Goal: Information Seeking & Learning: Check status

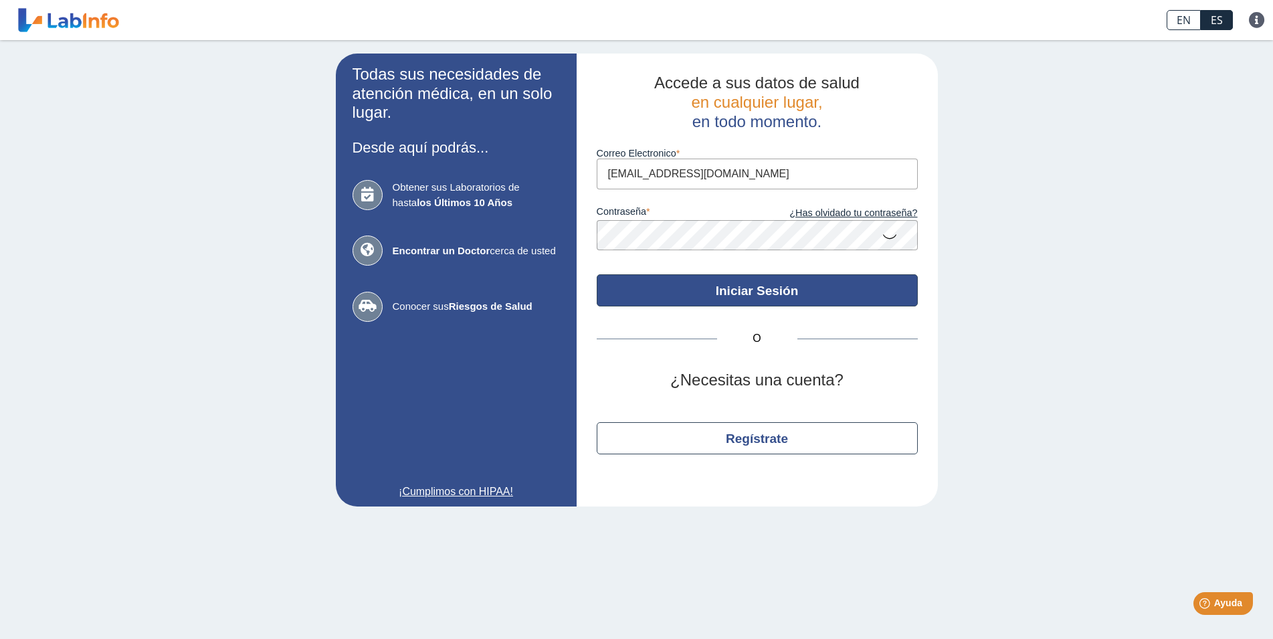
click at [781, 287] on button "Iniciar Sesión" at bounding box center [757, 290] width 321 height 32
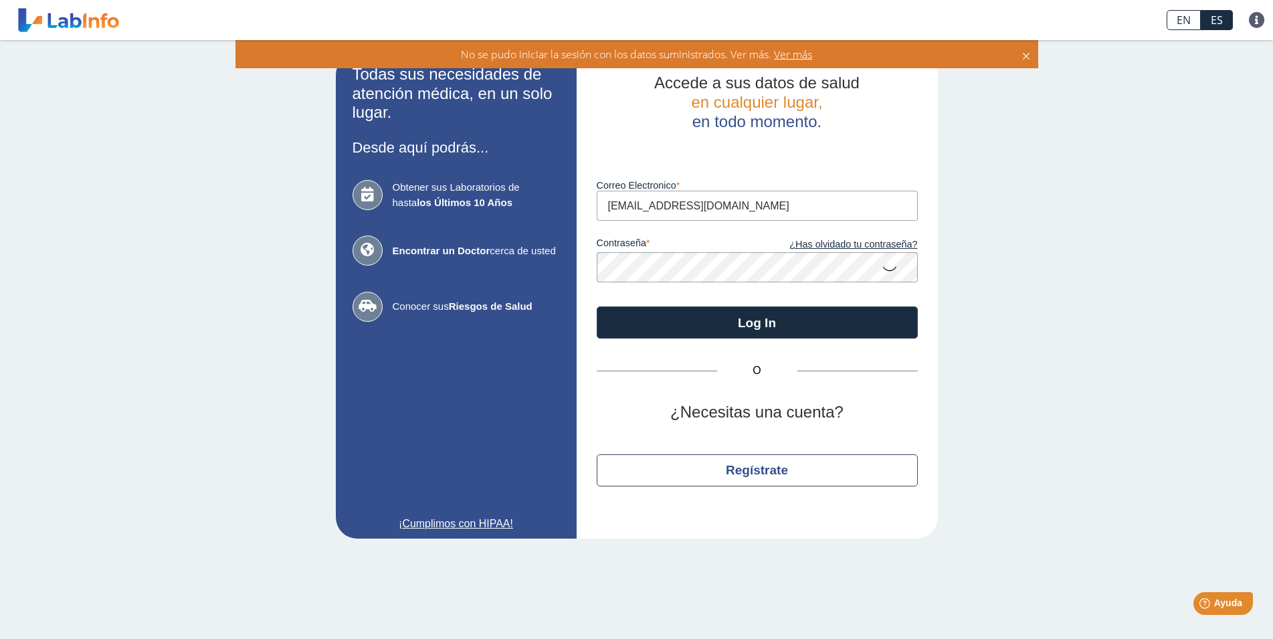
click at [887, 269] on icon at bounding box center [890, 268] width 16 height 26
click at [868, 245] on link "¿Has olvidado tu contraseña?" at bounding box center [837, 245] width 161 height 15
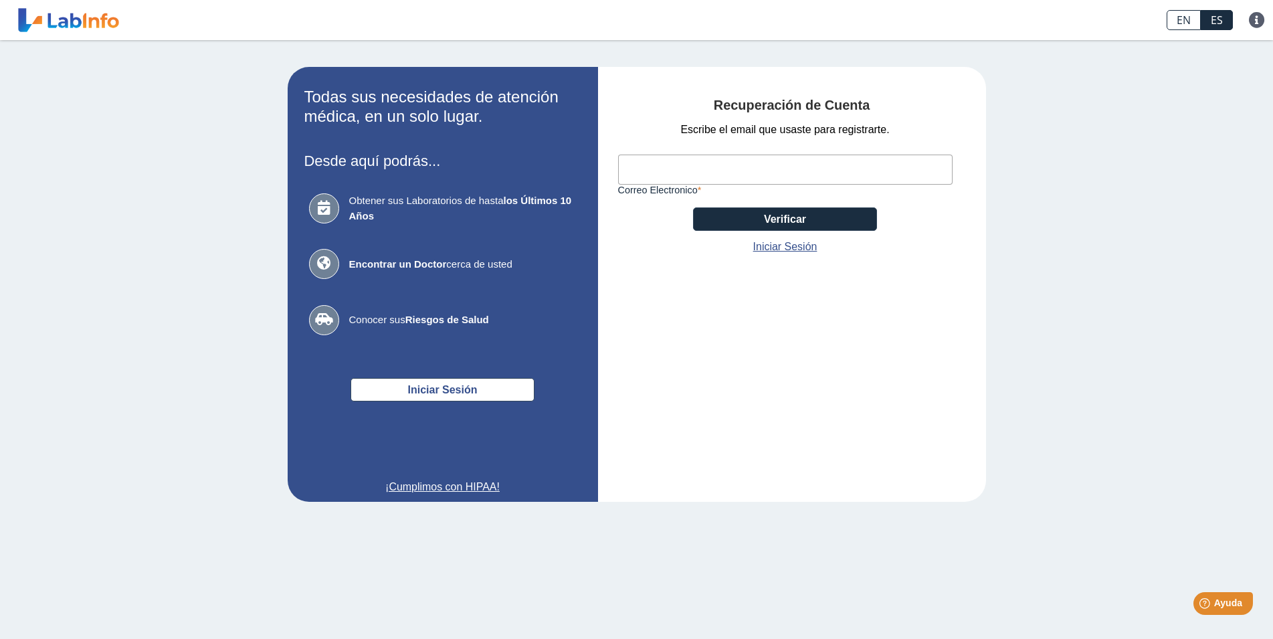
click at [671, 165] on input "Correo Electronico" at bounding box center [785, 170] width 335 height 30
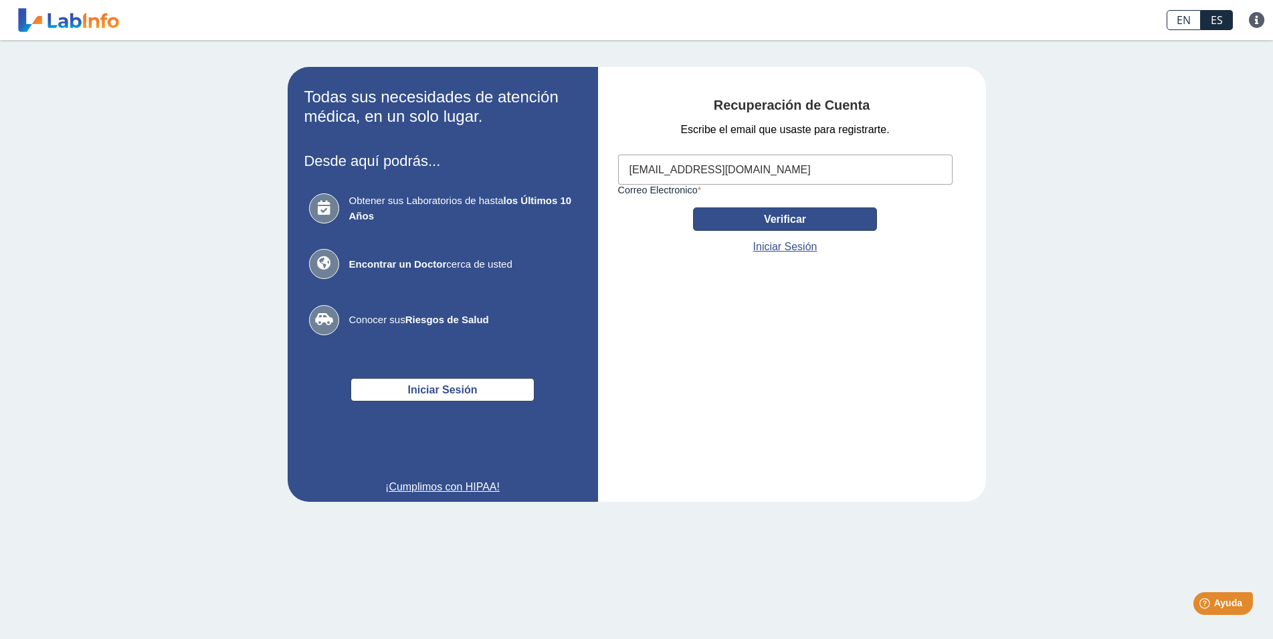
type input "[EMAIL_ADDRESS][DOMAIN_NAME]"
click at [815, 216] on button "Verificar" at bounding box center [785, 218] width 184 height 23
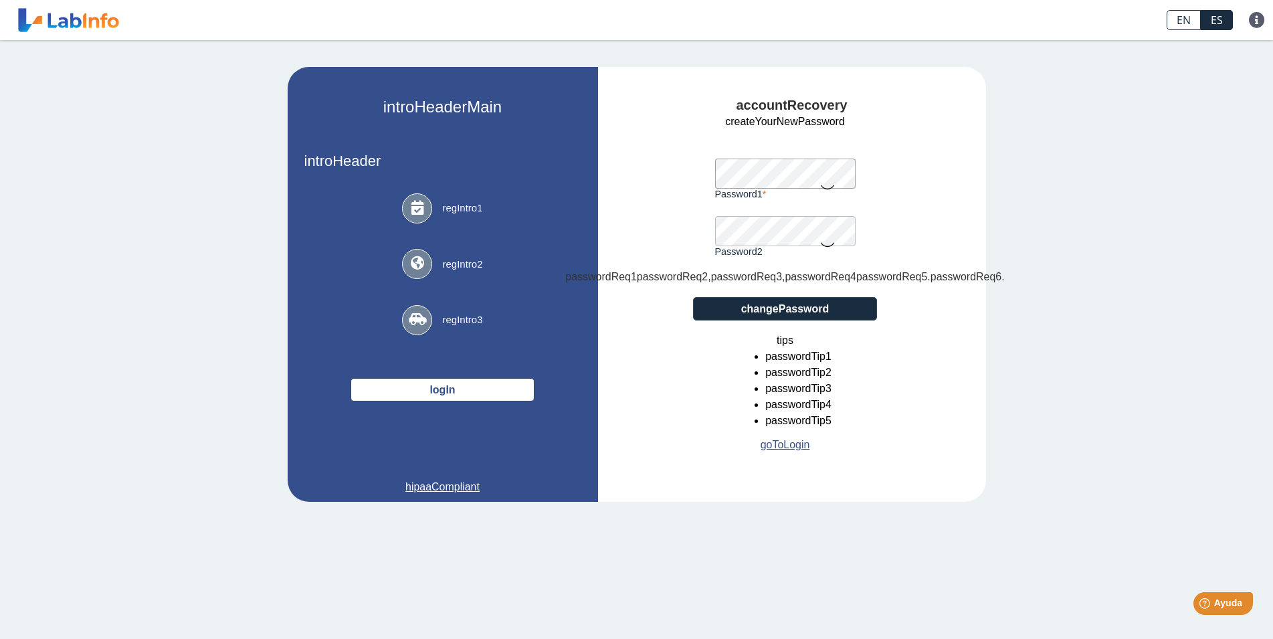
click at [826, 188] on icon at bounding box center [828, 186] width 16 height 26
click at [828, 242] on icon at bounding box center [828, 244] width 16 height 26
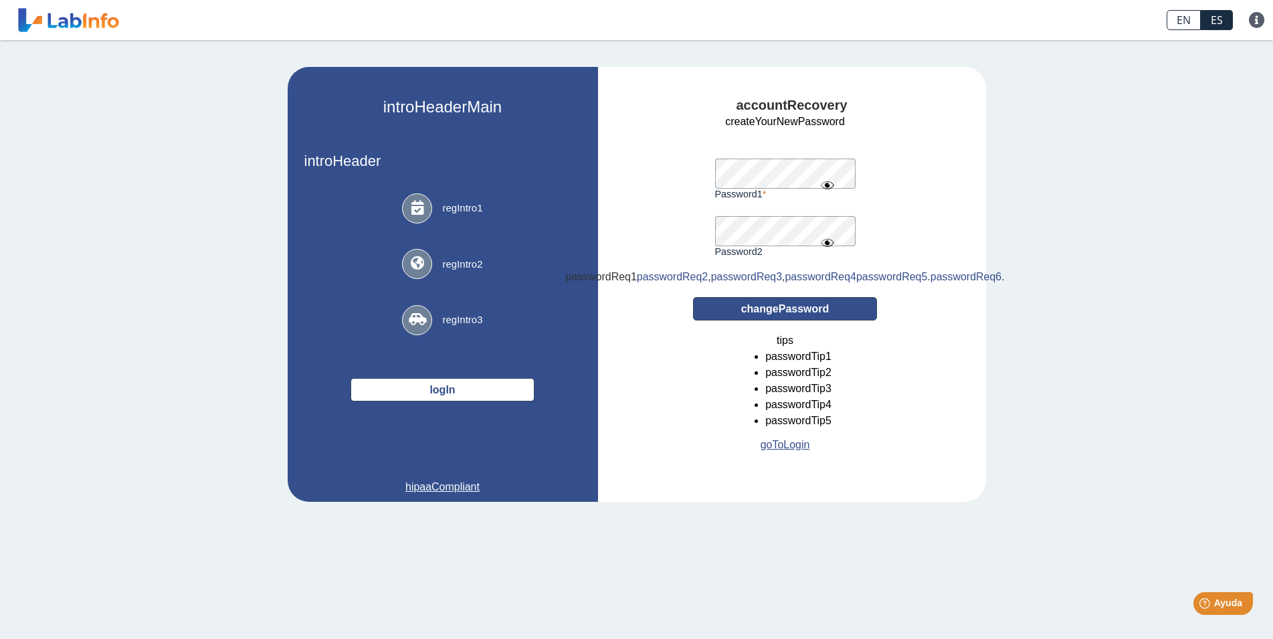
click at [832, 321] on button "changePassword" at bounding box center [785, 308] width 184 height 23
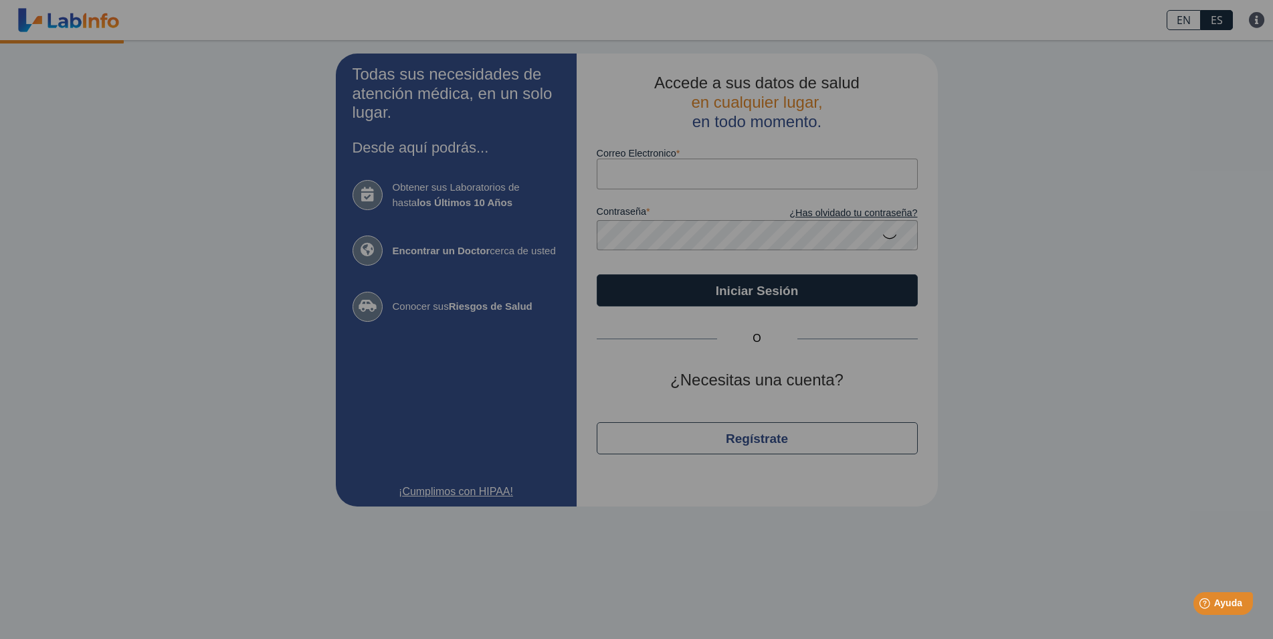
type input "[EMAIL_ADDRESS][DOMAIN_NAME]"
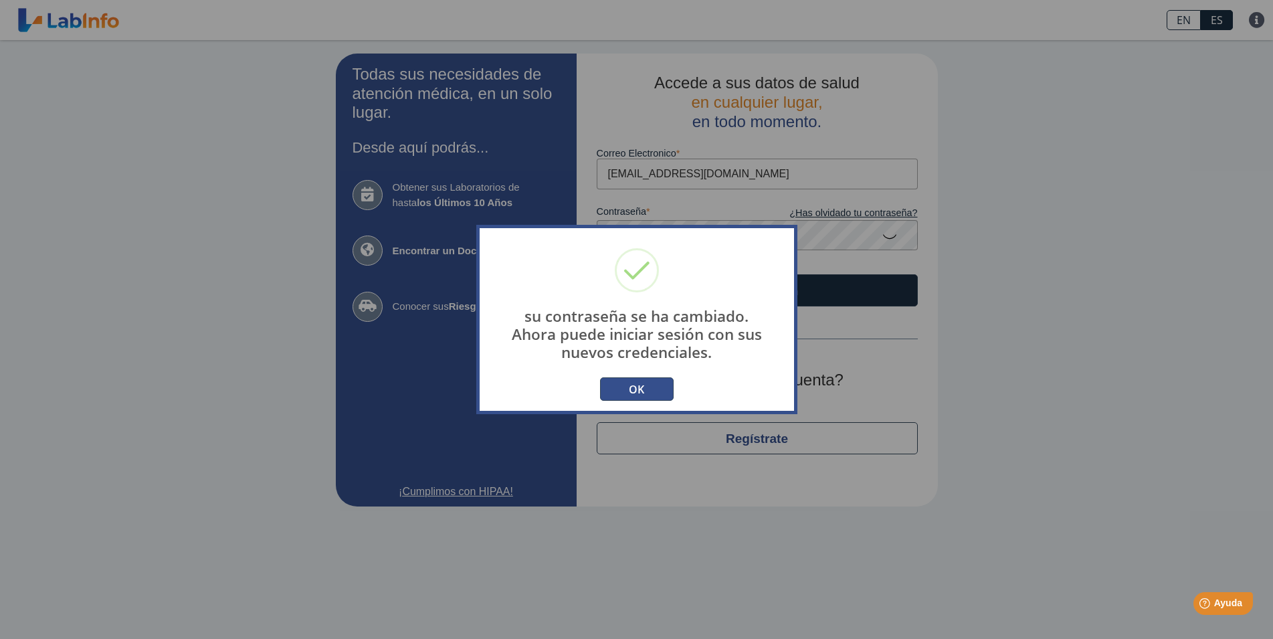
drag, startPoint x: 638, startPoint y: 390, endPoint x: 654, endPoint y: 383, distance: 17.4
click at [639, 389] on button "OK" at bounding box center [637, 388] width 74 height 23
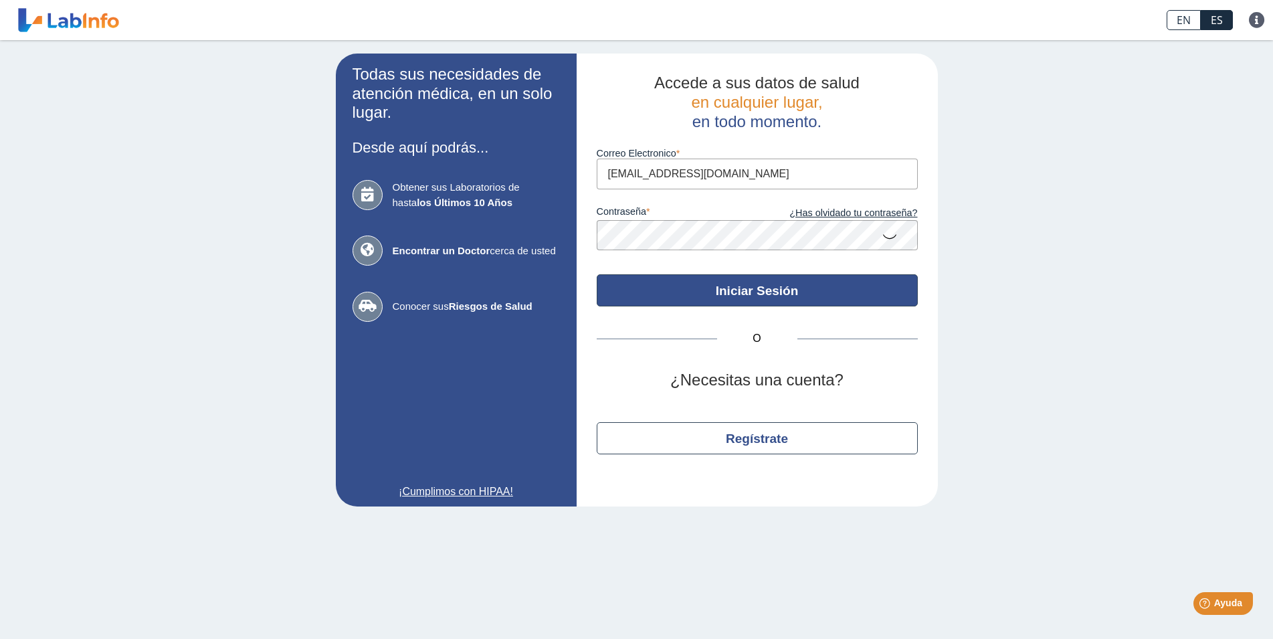
click at [767, 290] on button "Iniciar Sesión" at bounding box center [757, 290] width 321 height 32
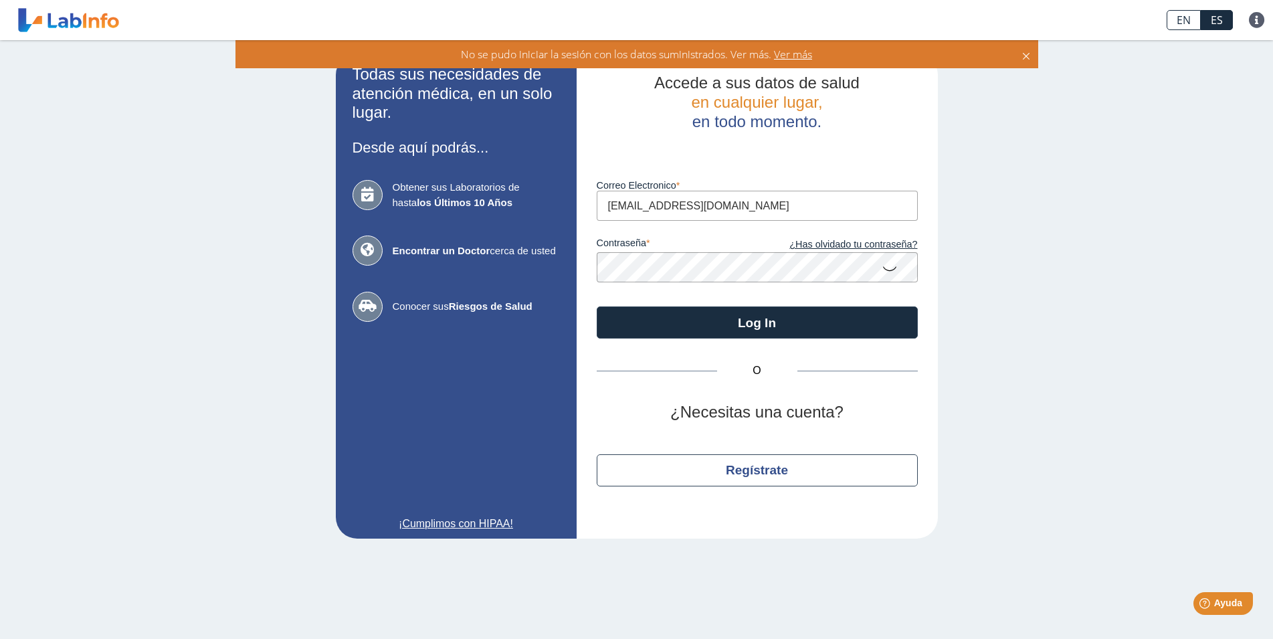
click at [793, 53] on span "Ver más" at bounding box center [792, 54] width 41 height 15
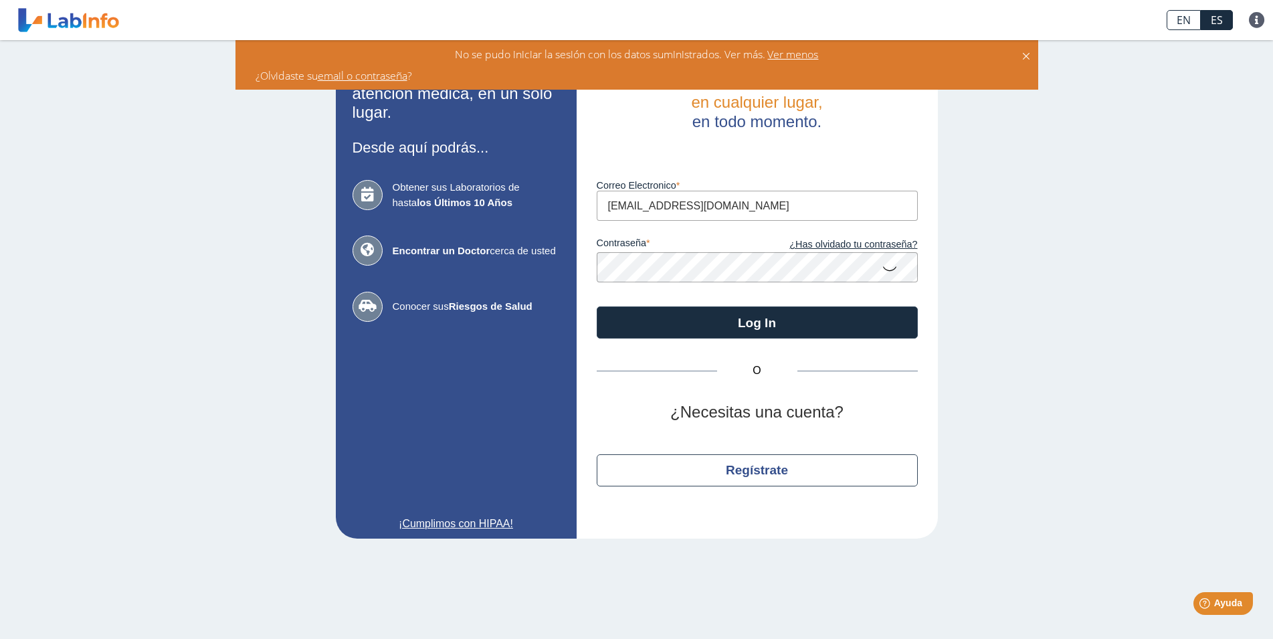
click at [896, 270] on icon at bounding box center [890, 268] width 16 height 26
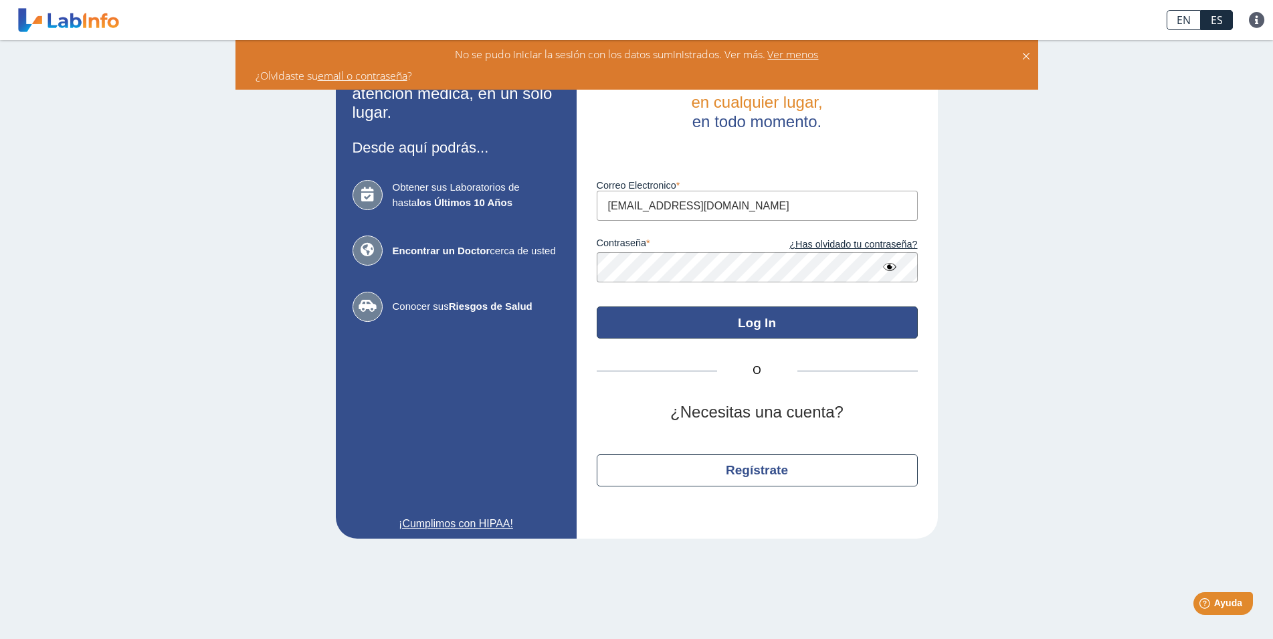
click at [770, 324] on button "Log In" at bounding box center [757, 322] width 321 height 32
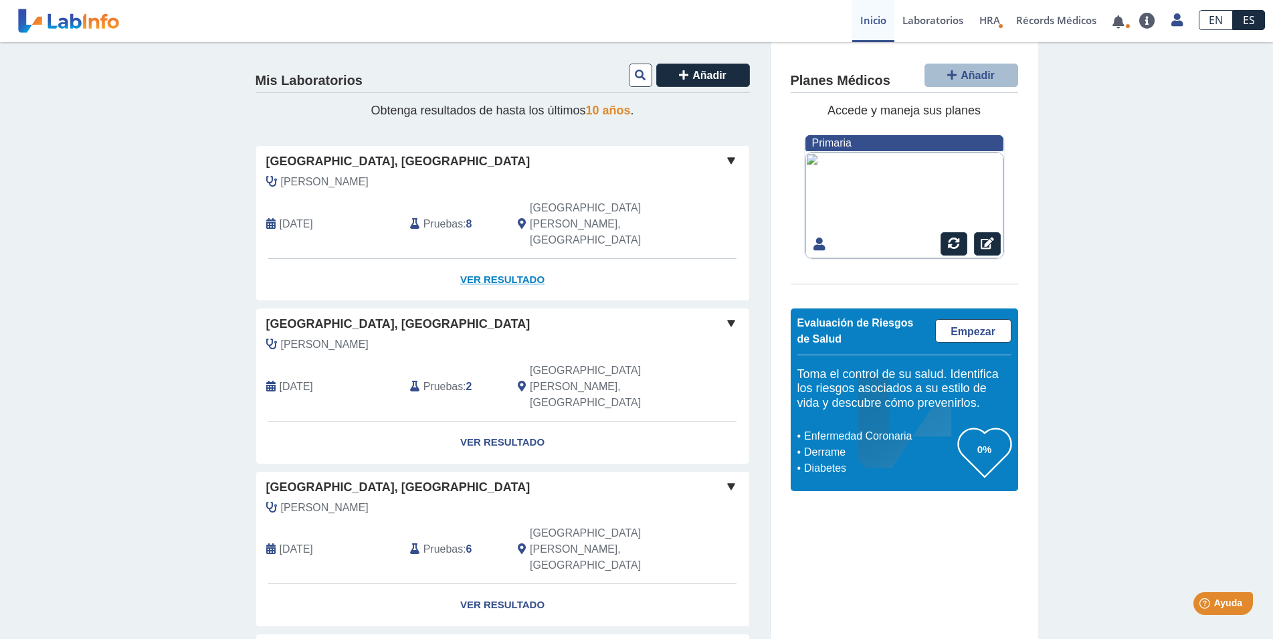
click at [495, 259] on link "Ver Resultado" at bounding box center [502, 280] width 493 height 42
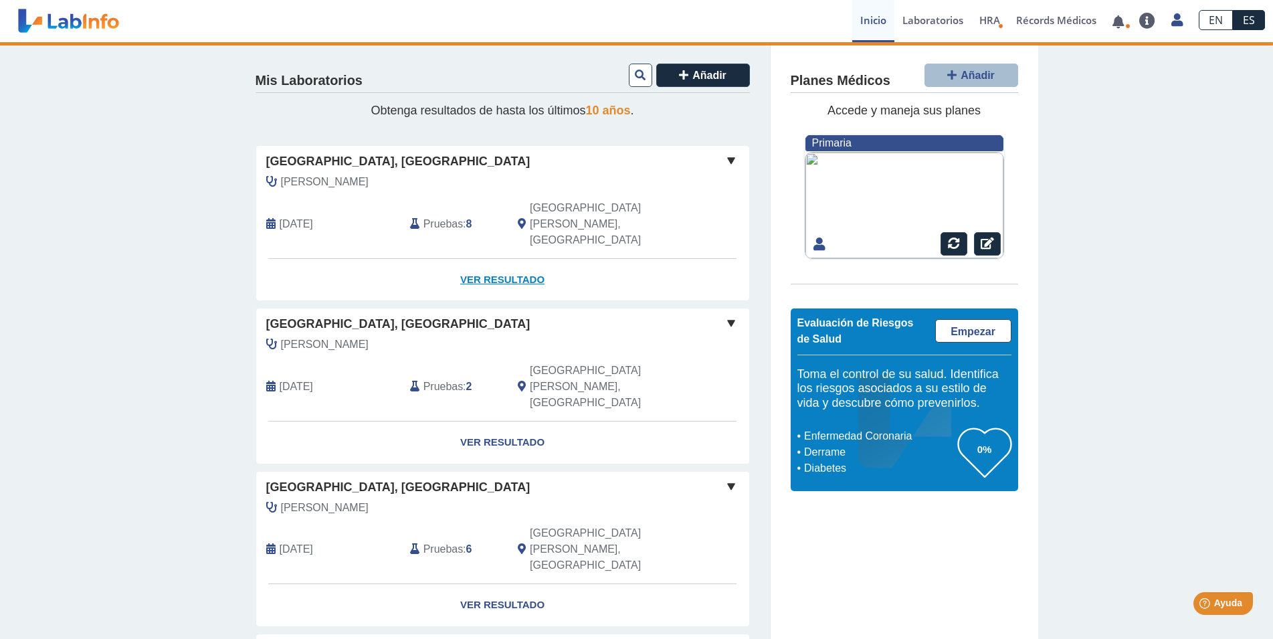
click at [500, 259] on link "Ver Resultado" at bounding box center [502, 280] width 493 height 42
click at [481, 259] on link "Ver Resultado" at bounding box center [502, 280] width 493 height 42
click at [723, 160] on span at bounding box center [731, 161] width 16 height 16
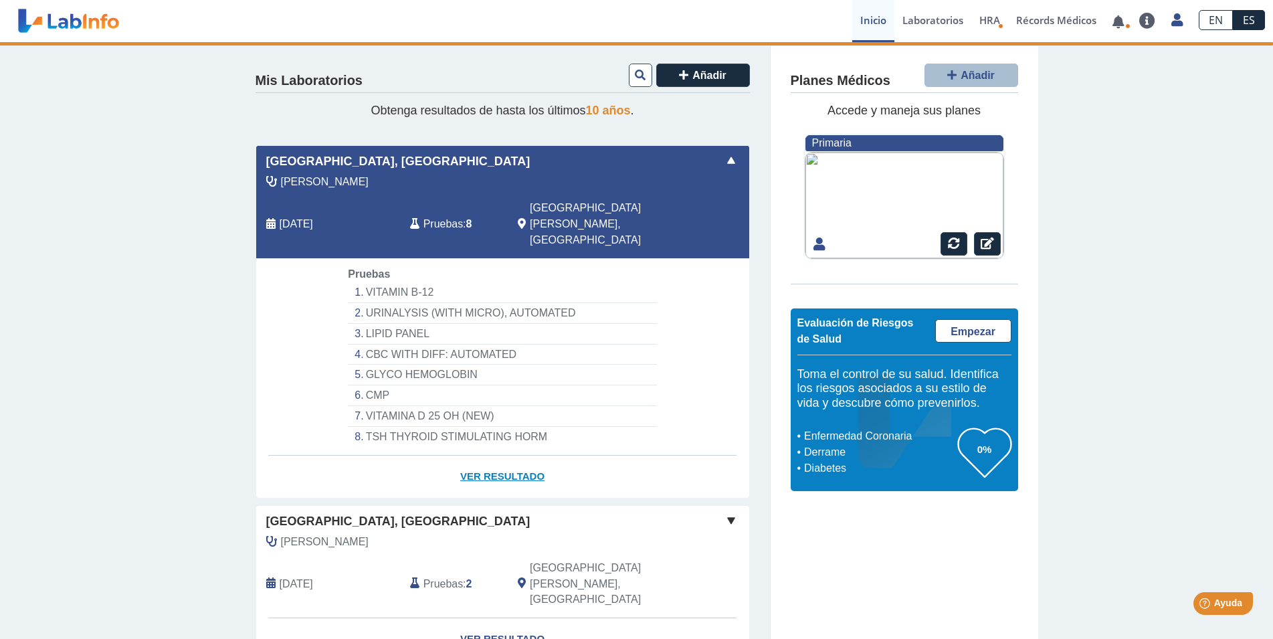
click at [477, 456] on link "Ver Resultado" at bounding box center [502, 477] width 493 height 42
click at [384, 282] on li "VITAMIN B-12" at bounding box center [502, 292] width 308 height 21
click at [1115, 26] on link at bounding box center [1118, 22] width 27 height 10
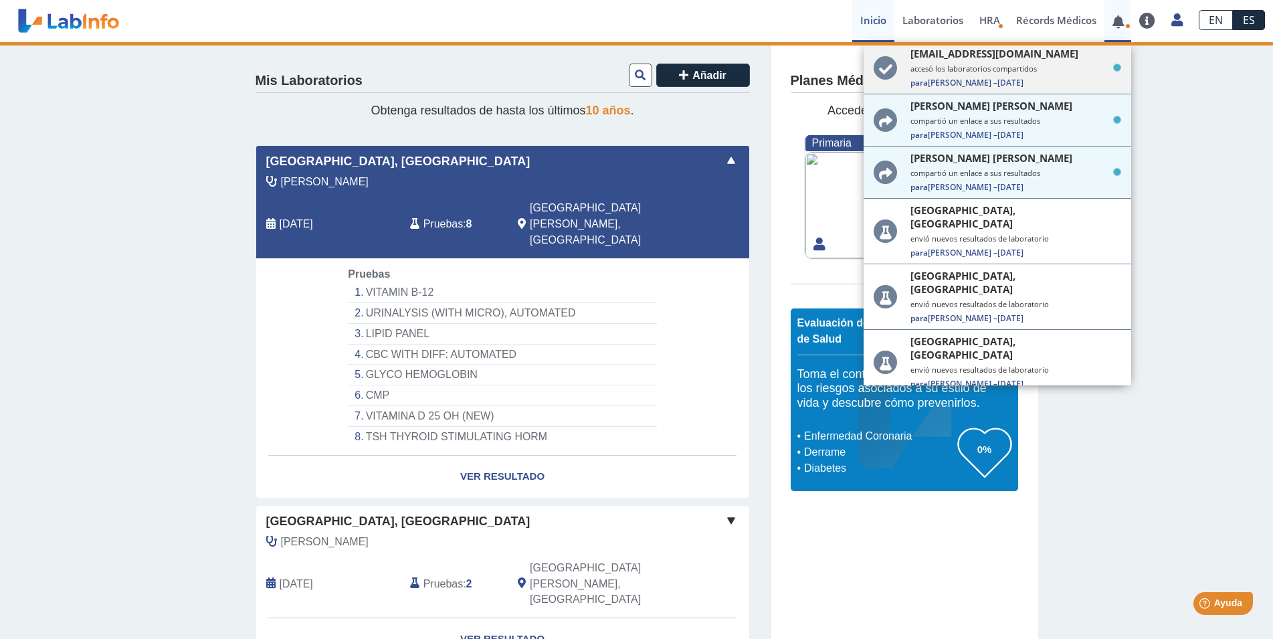
click at [968, 70] on small "accesó los laboratorios compartidos" at bounding box center [1016, 69] width 211 height 10
click at [1173, 116] on div "Mis Laboratorios Añadir Obtenga resultados de hasta los últimos 10 años . Hospi…" at bounding box center [636, 619] width 1273 height 1155
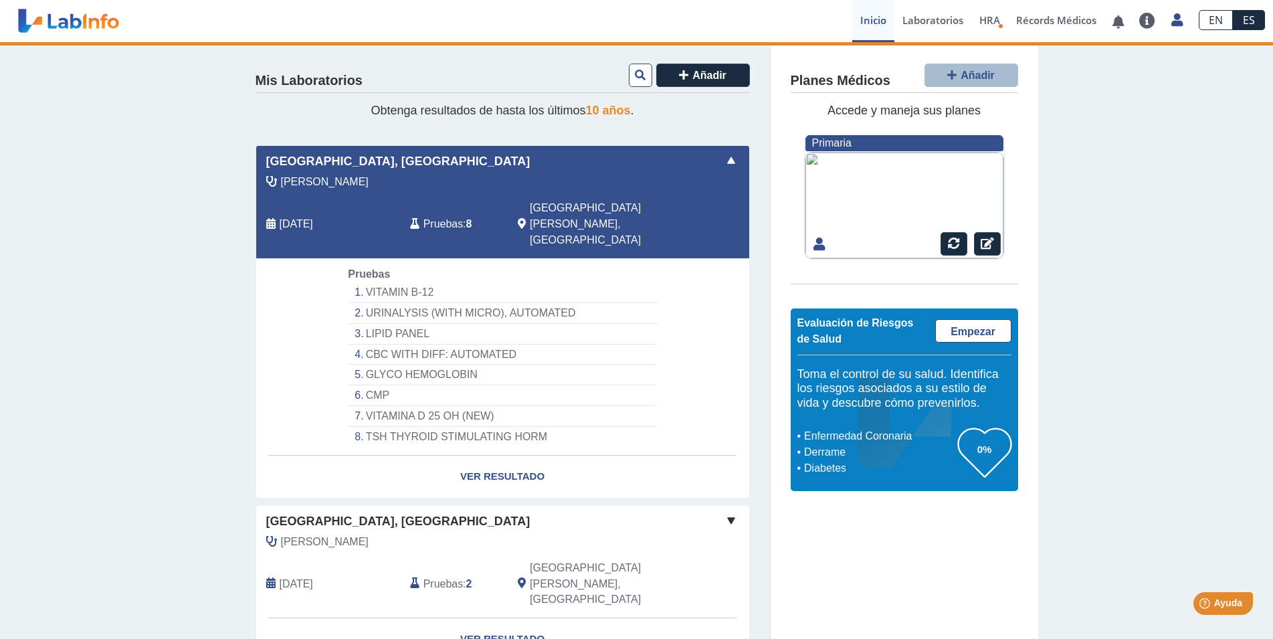
click at [437, 216] on span "Pruebas" at bounding box center [443, 224] width 39 height 16
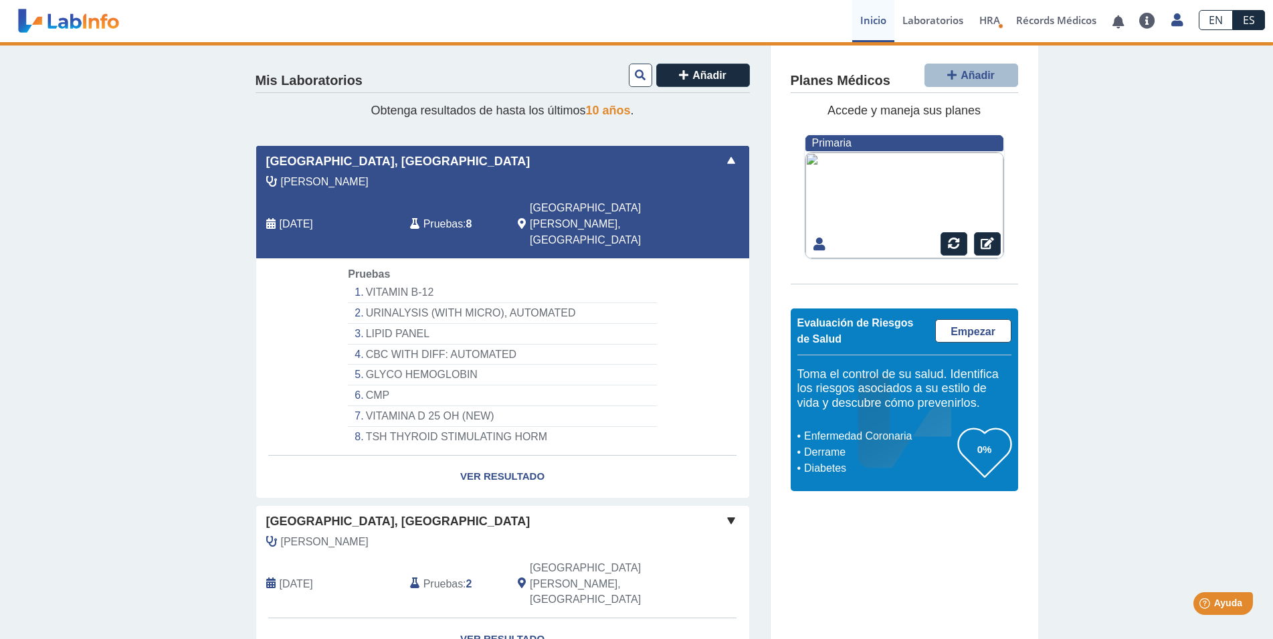
click at [387, 282] on li "VITAMIN B-12" at bounding box center [502, 292] width 308 height 21
drag, startPoint x: 387, startPoint y: 258, endPoint x: 396, endPoint y: 274, distance: 19.2
click at [386, 282] on li "VITAMIN B-12" at bounding box center [502, 292] width 308 height 21
click at [509, 456] on link "Ver Resultado" at bounding box center [502, 477] width 493 height 42
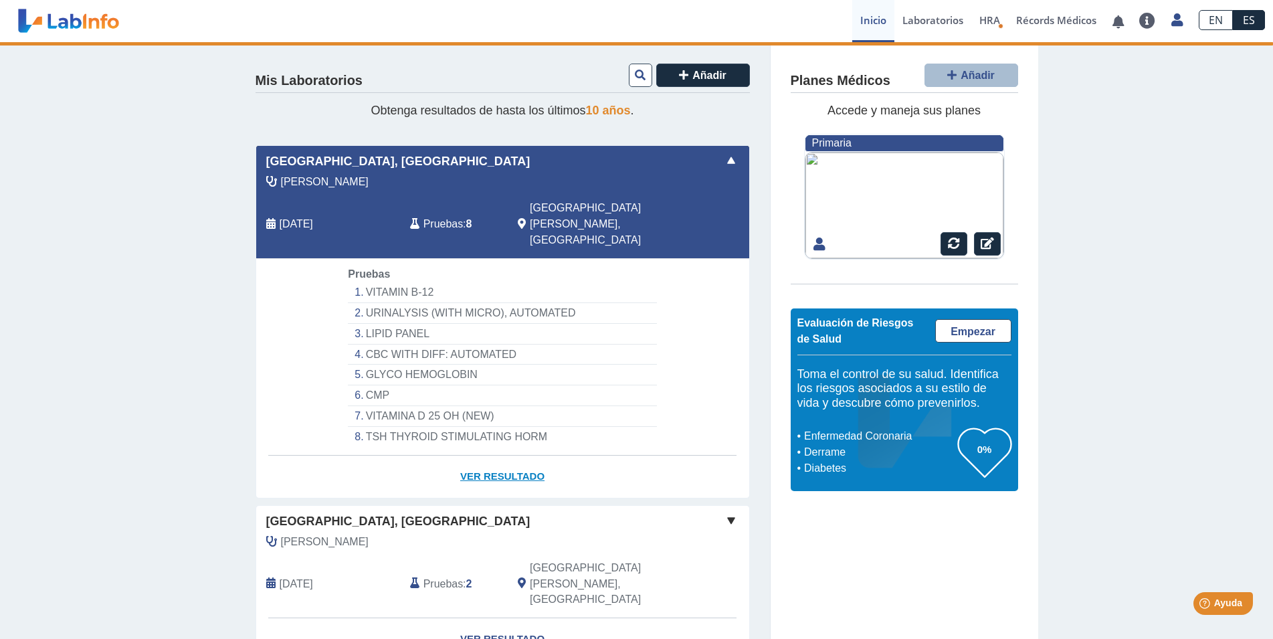
click at [509, 456] on link "Ver Resultado" at bounding box center [502, 477] width 493 height 42
click at [507, 456] on link "Ver Resultado" at bounding box center [502, 477] width 493 height 42
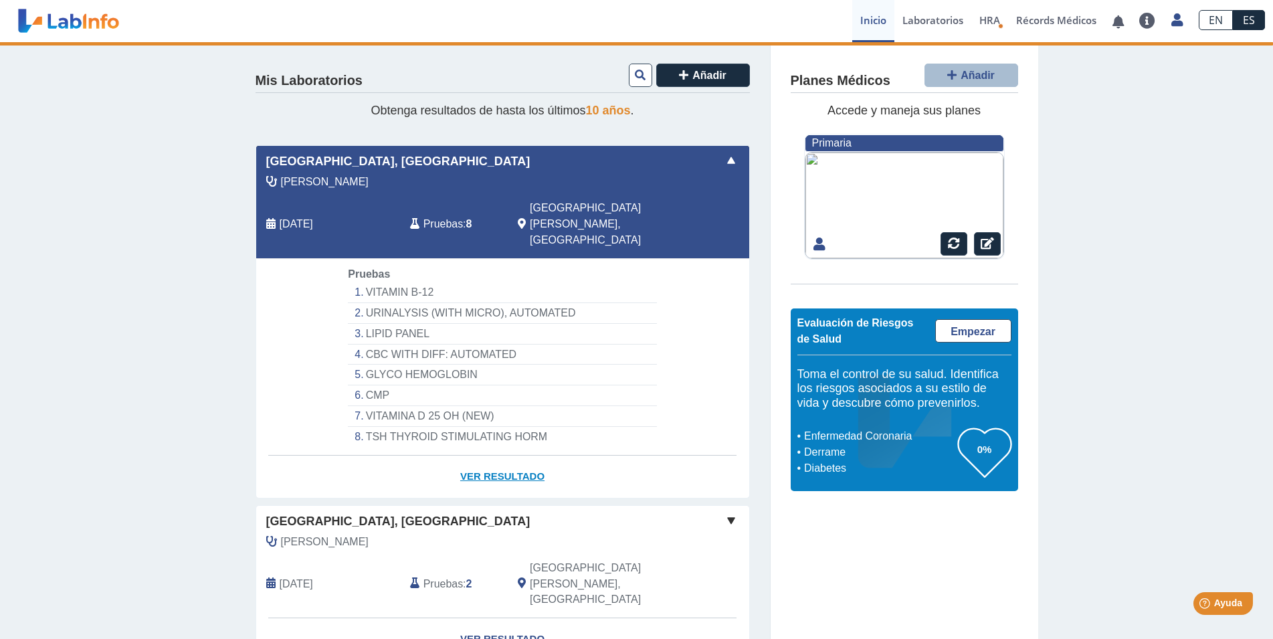
click at [507, 456] on link "Ver Resultado" at bounding box center [502, 477] width 493 height 42
click at [505, 456] on link "Ver Resultado" at bounding box center [502, 477] width 493 height 42
click at [729, 159] on span at bounding box center [731, 161] width 16 height 16
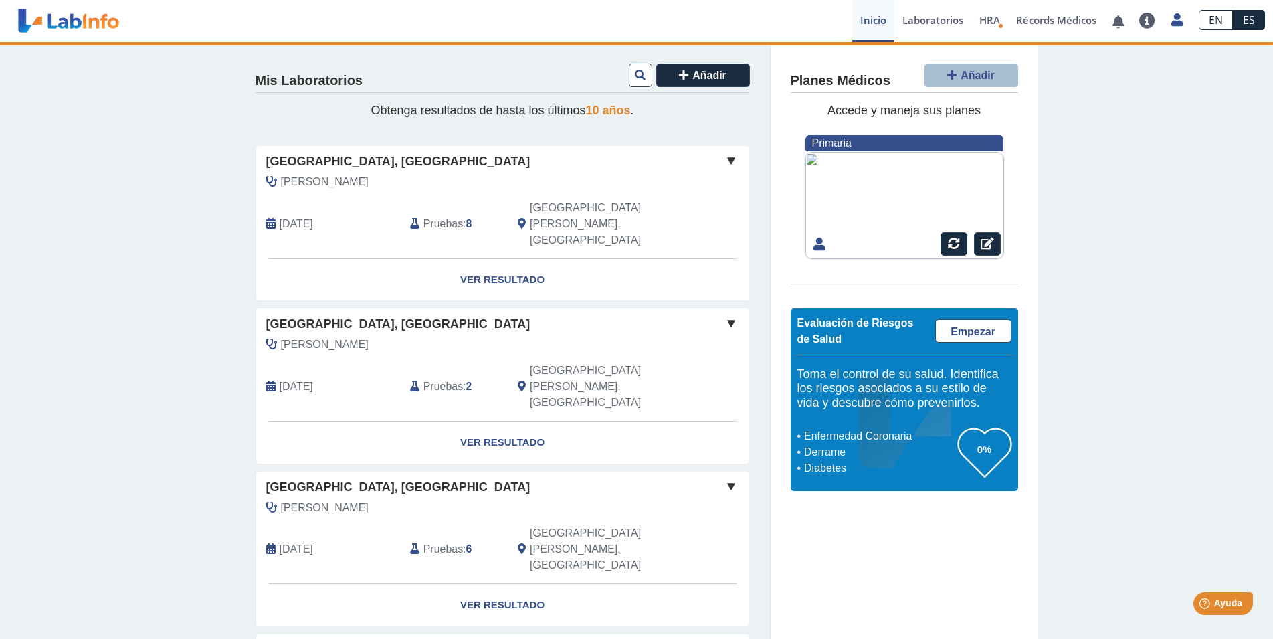
click at [268, 219] on icon at bounding box center [270, 224] width 9 height 11
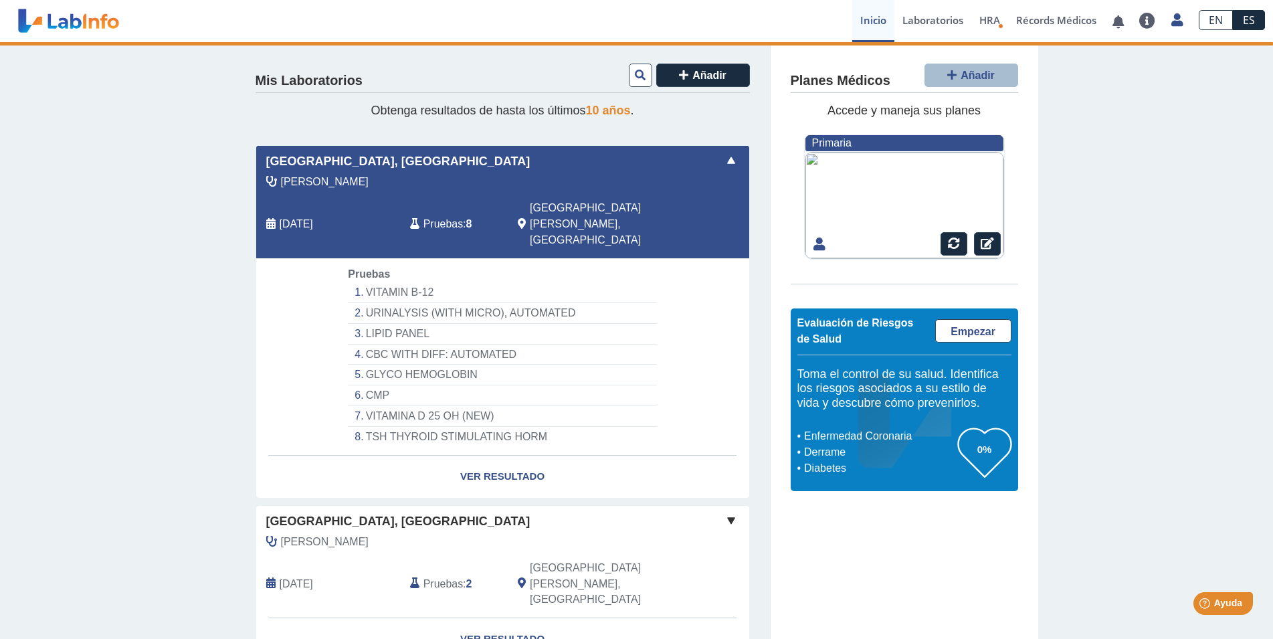
click at [474, 427] on li "TSH THYROID STIMULATING HORM" at bounding box center [502, 437] width 308 height 20
click at [512, 456] on link "Ver Resultado" at bounding box center [502, 477] width 493 height 42
click at [513, 456] on link "Ver Resultado" at bounding box center [502, 477] width 493 height 42
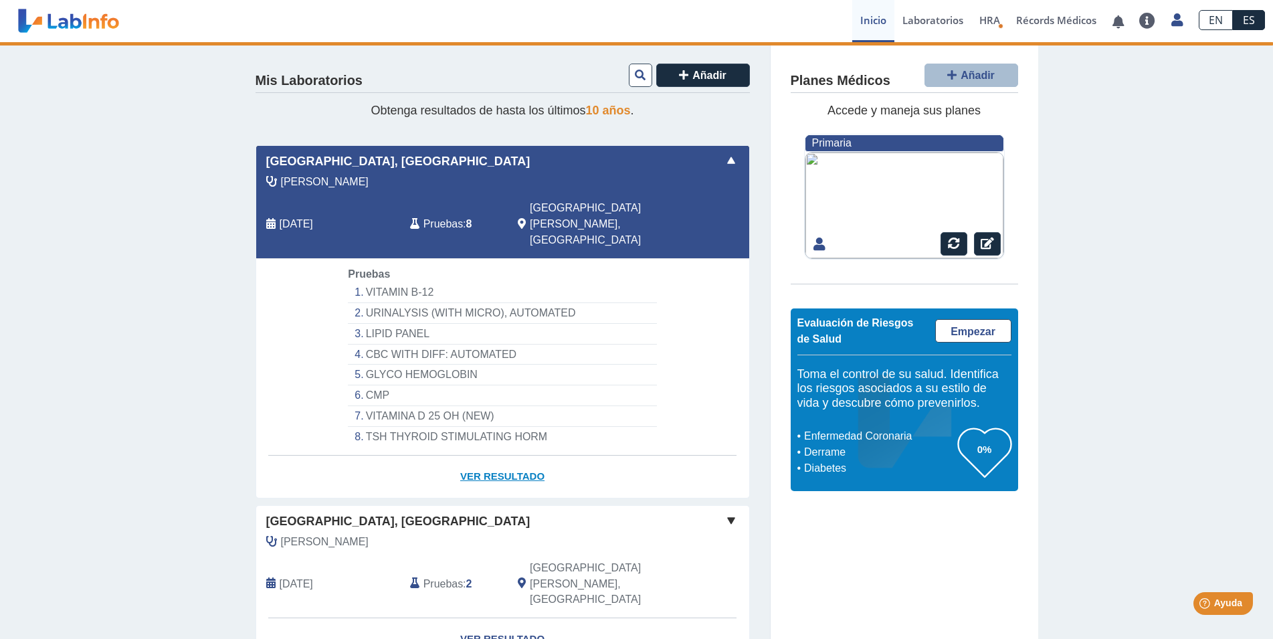
click at [513, 456] on link "Ver Resultado" at bounding box center [502, 477] width 493 height 42
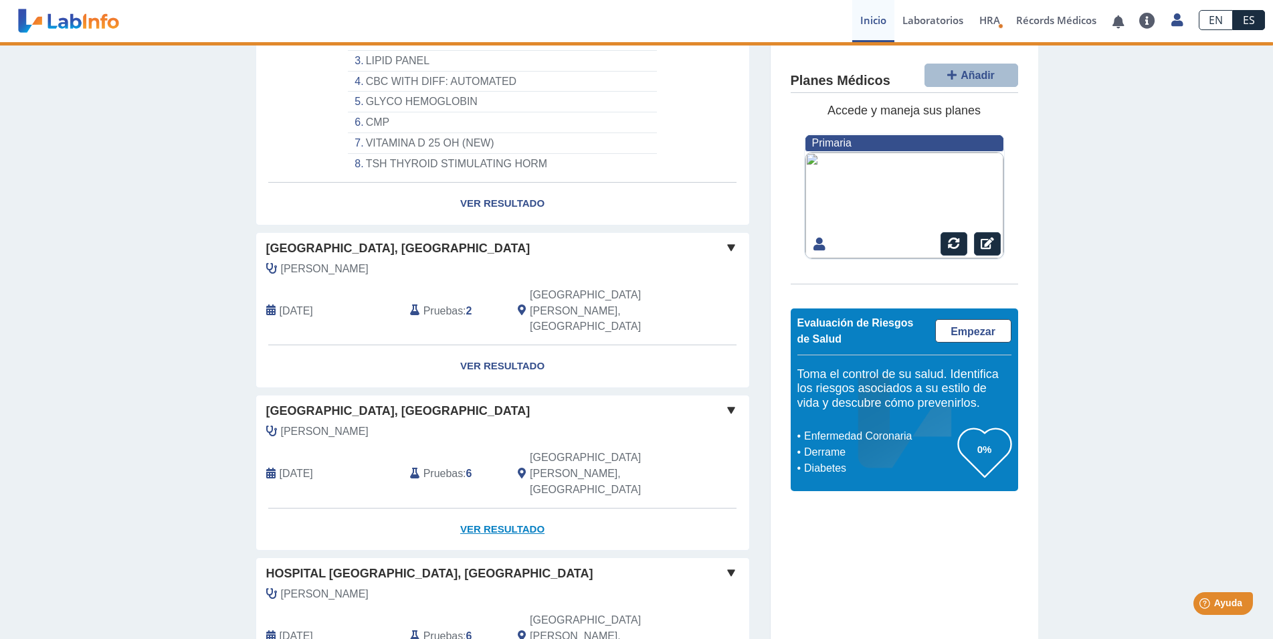
click at [496, 509] on link "Ver Resultado" at bounding box center [502, 530] width 493 height 42
click at [503, 509] on link "Ver Resultado" at bounding box center [502, 530] width 493 height 42
drag, startPoint x: 503, startPoint y: 431, endPoint x: 500, endPoint y: 416, distance: 15.0
click at [501, 509] on link "Ver Resultado" at bounding box center [502, 530] width 493 height 42
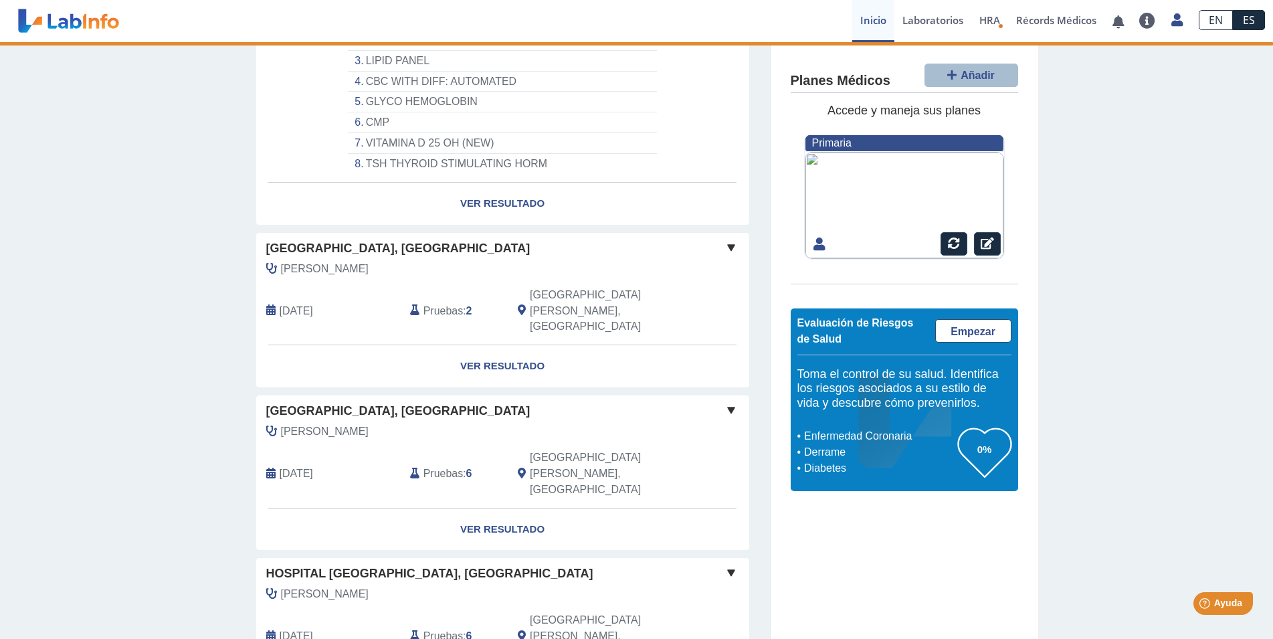
scroll to position [0, 0]
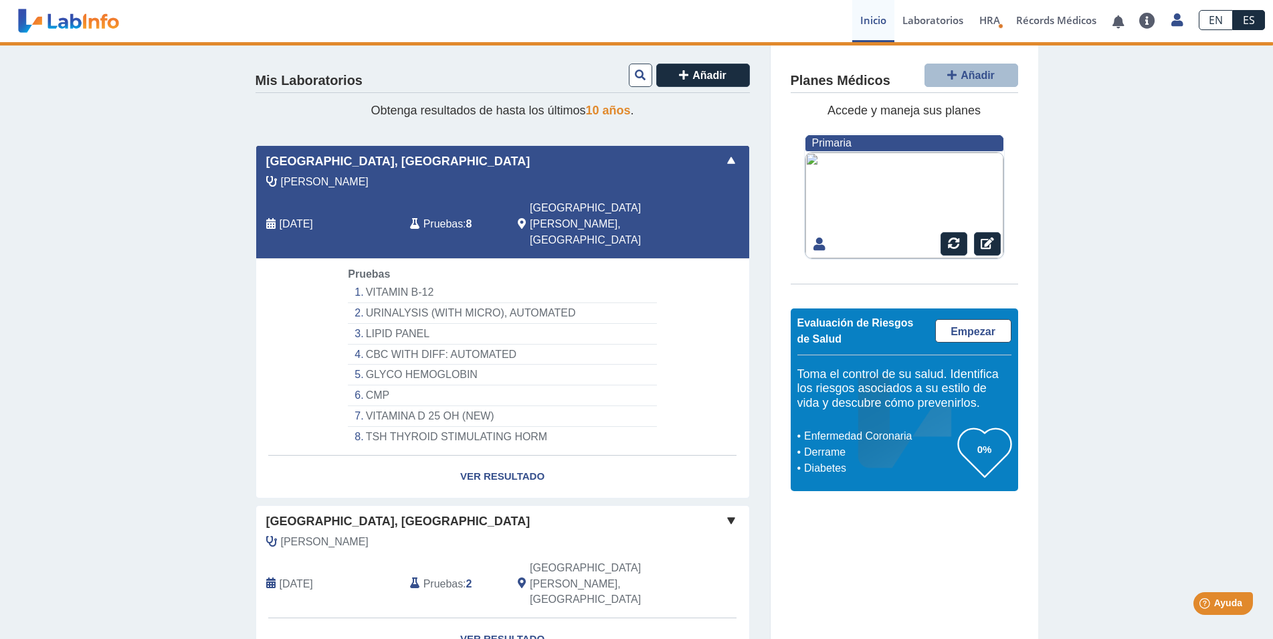
click at [432, 216] on span "Pruebas" at bounding box center [443, 224] width 39 height 16
click at [434, 216] on span "Pruebas" at bounding box center [443, 224] width 39 height 16
click at [436, 216] on span "Pruebas" at bounding box center [443, 224] width 39 height 16
click at [533, 456] on link "Ver Resultado" at bounding box center [502, 477] width 493 height 42
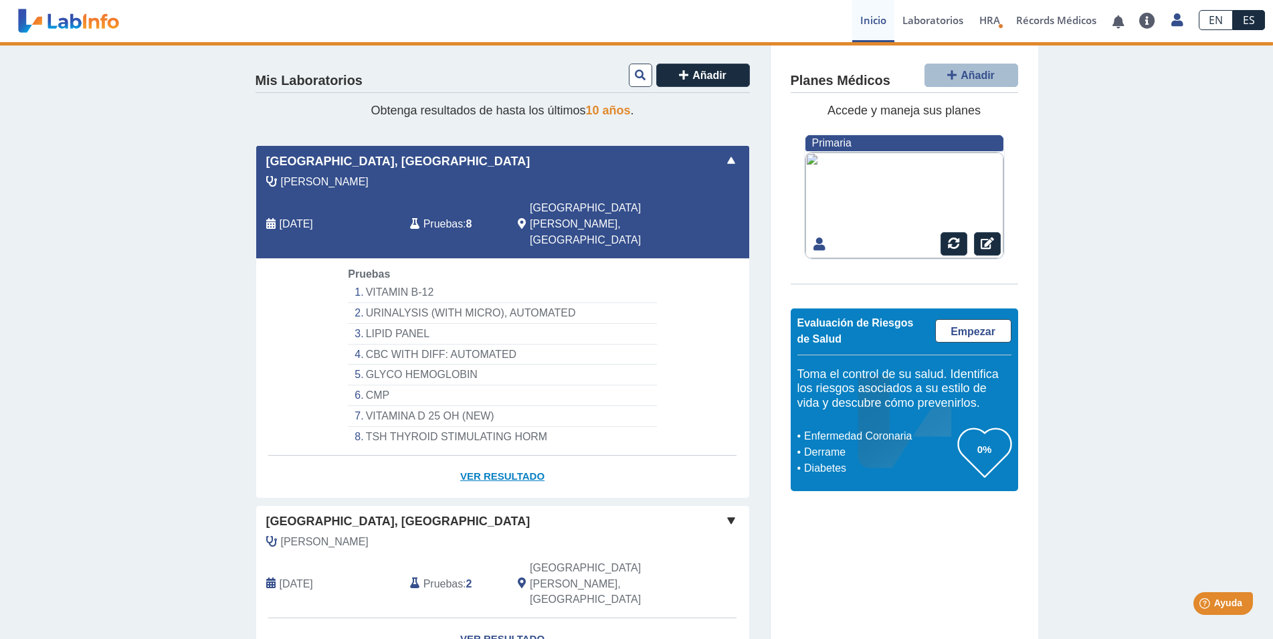
click at [533, 456] on link "Ver Resultado" at bounding box center [502, 477] width 493 height 42
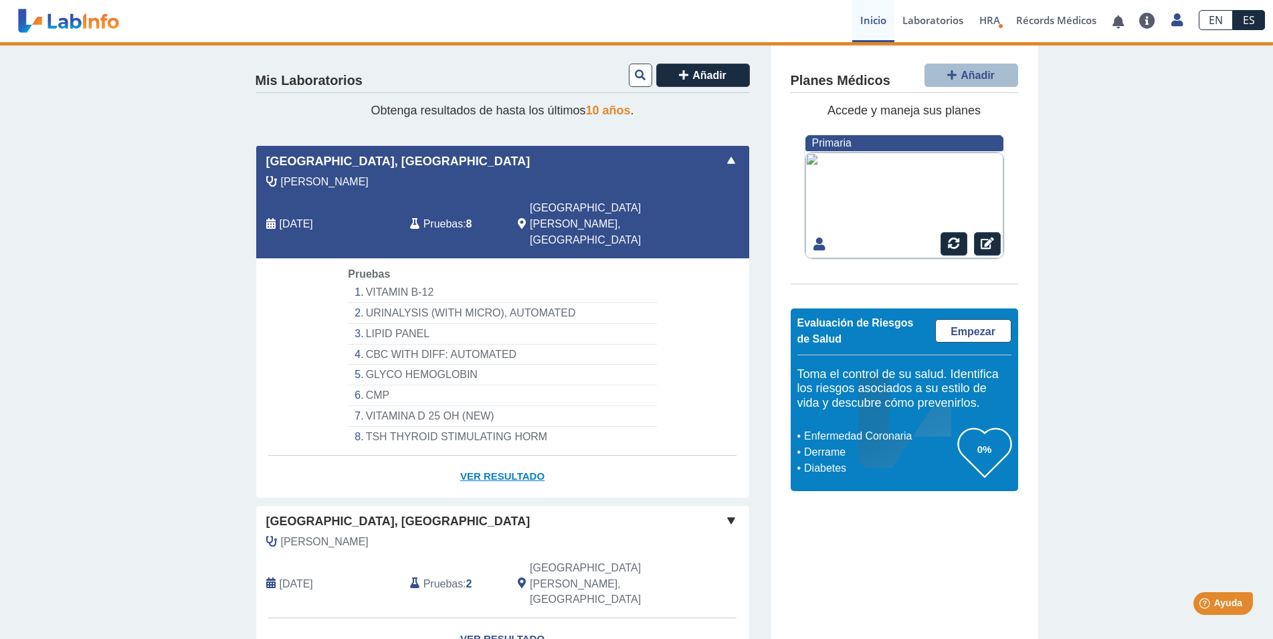
click at [533, 456] on link "Ver Resultado" at bounding box center [502, 477] width 493 height 42
click at [635, 78] on icon at bounding box center [640, 75] width 11 height 11
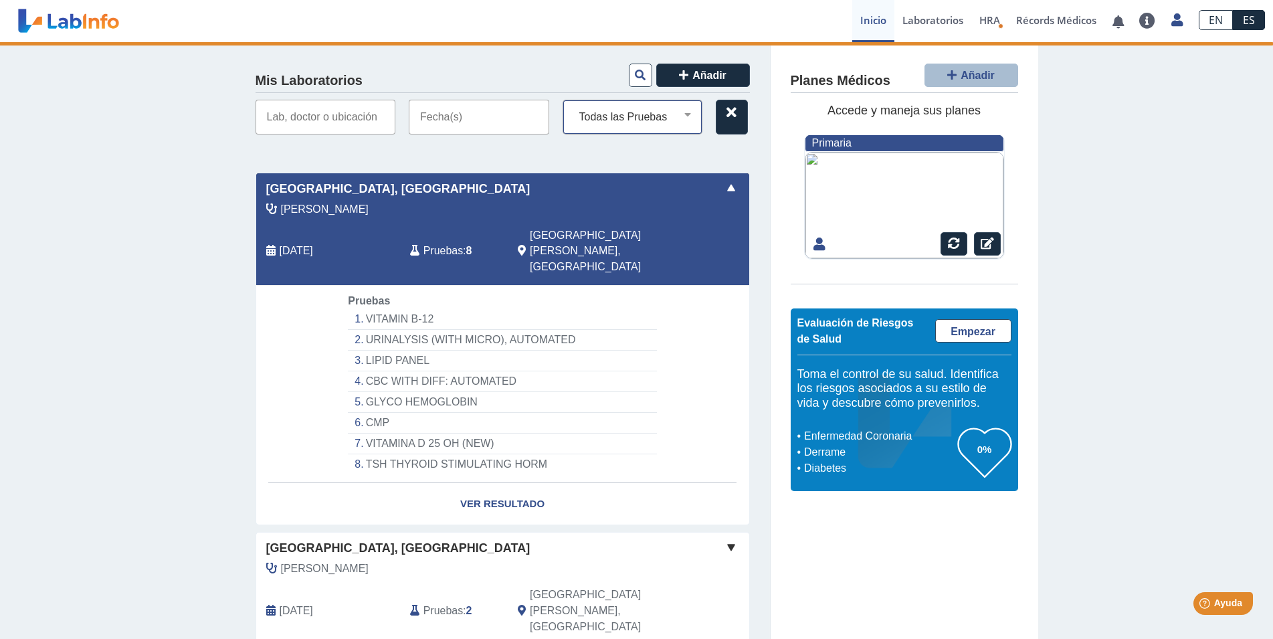
click at [681, 114] on select "Todas las Pruebas bmp cbc with diff: automated cmp glyco hemoglobin glycosylate…" at bounding box center [638, 116] width 128 height 17
click at [725, 207] on div "Hospital Metropolitano, Rio Piedras Arango Frias, Celeste May 24, 2025 Pruebas …" at bounding box center [502, 229] width 493 height 112
click at [723, 189] on span at bounding box center [731, 188] width 16 height 16
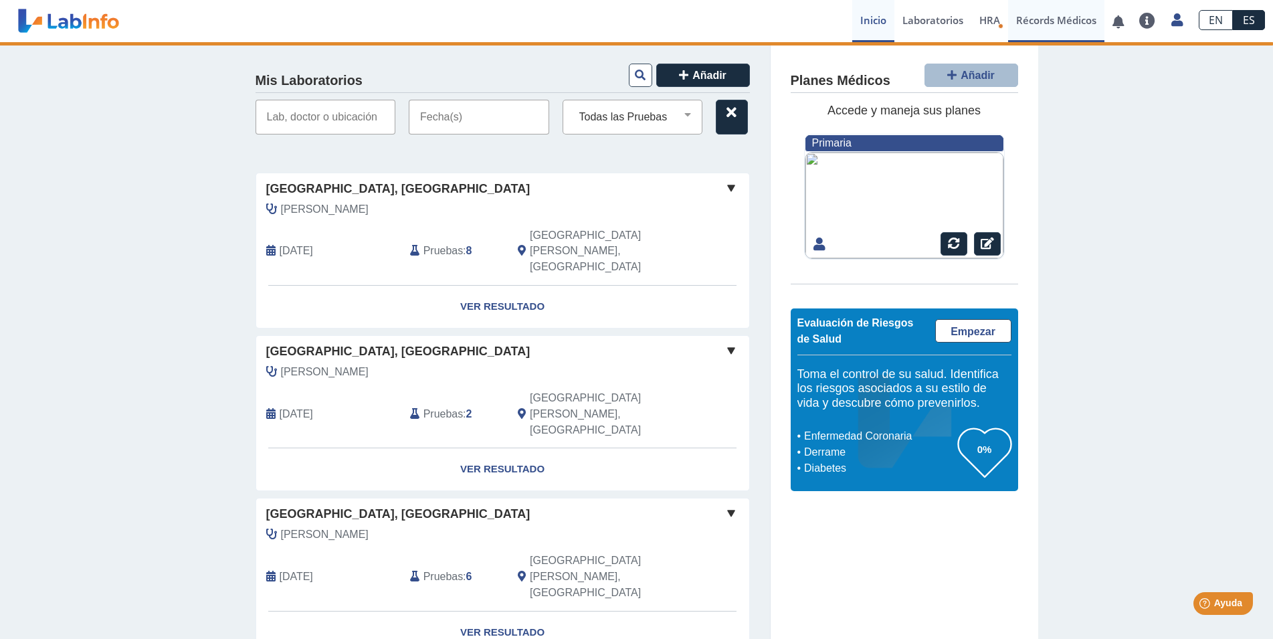
click at [1043, 17] on link "Récords Médicos" at bounding box center [1056, 21] width 96 height 42
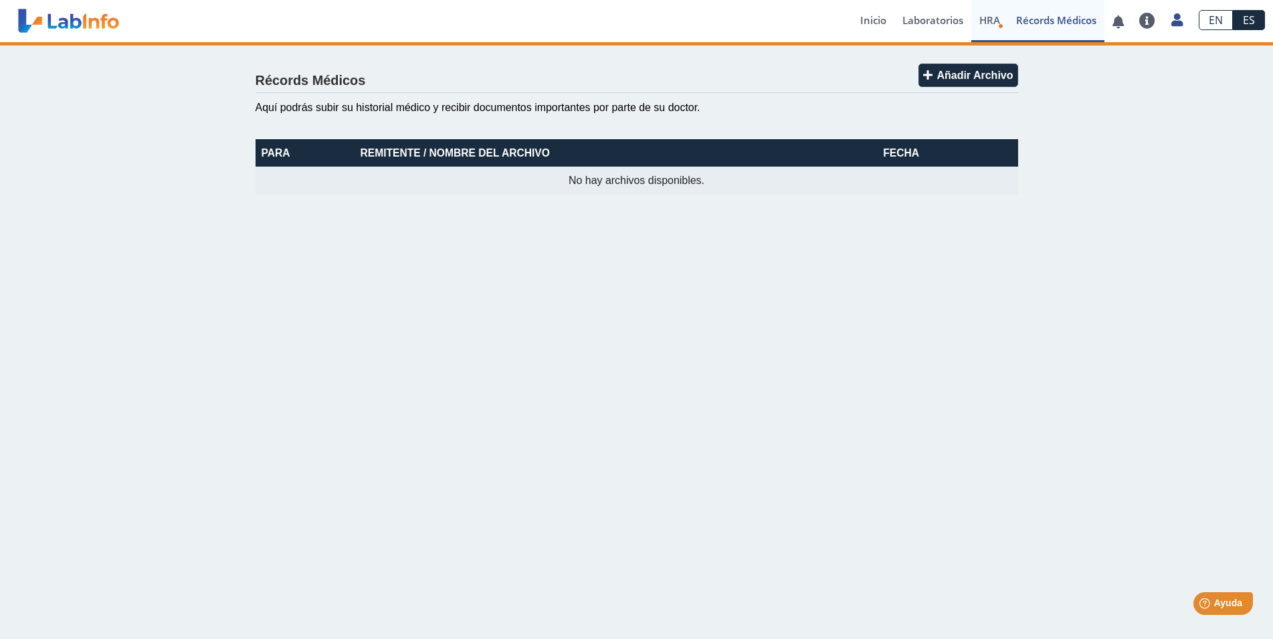
click at [988, 21] on span "HRA" at bounding box center [990, 19] width 21 height 13
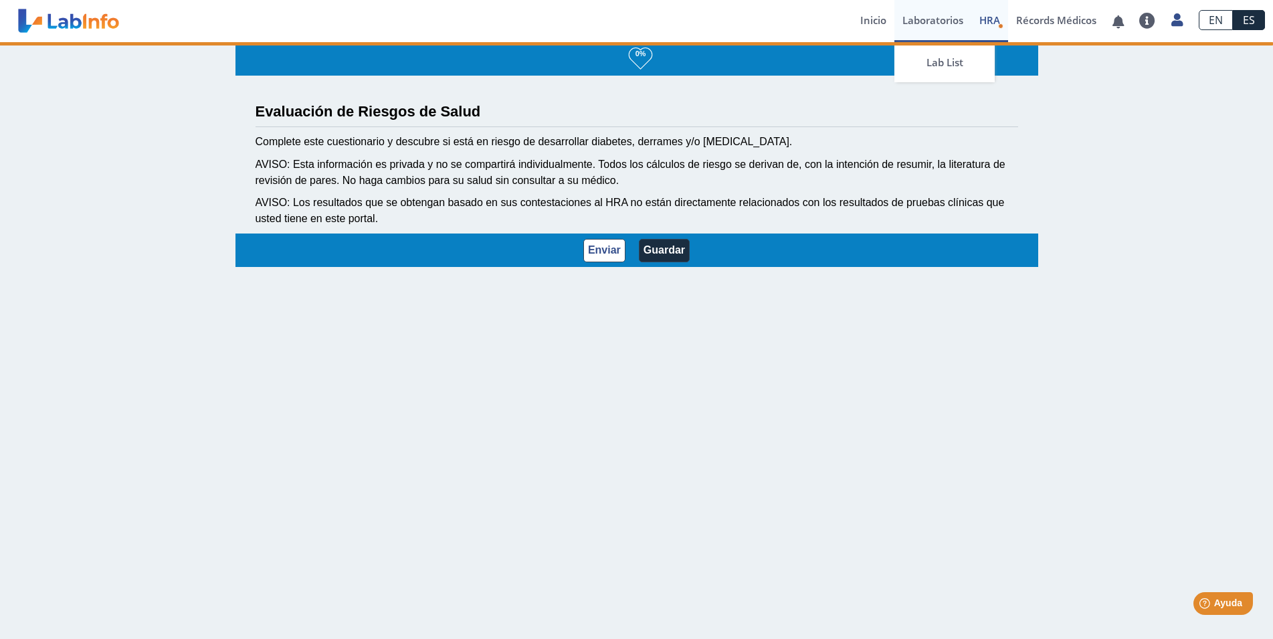
click at [935, 19] on link "Laboratorios" at bounding box center [933, 21] width 77 height 42
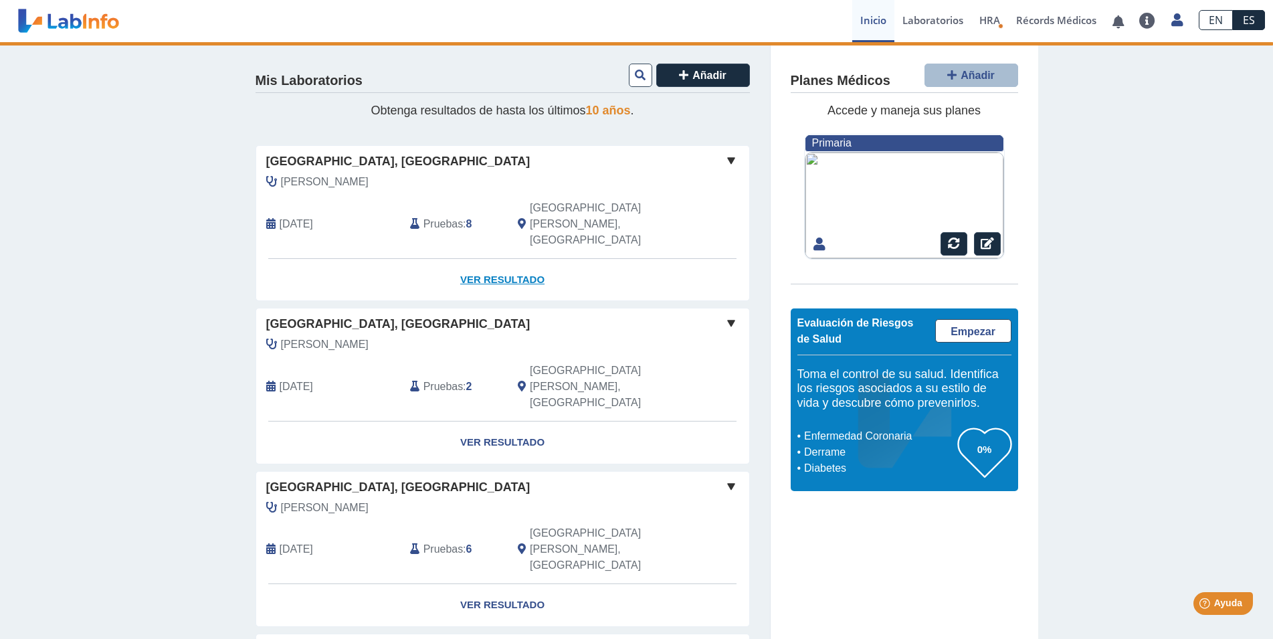
click at [468, 259] on link "Ver Resultado" at bounding box center [502, 280] width 493 height 42
click at [474, 259] on link "Ver Resultado" at bounding box center [502, 280] width 493 height 42
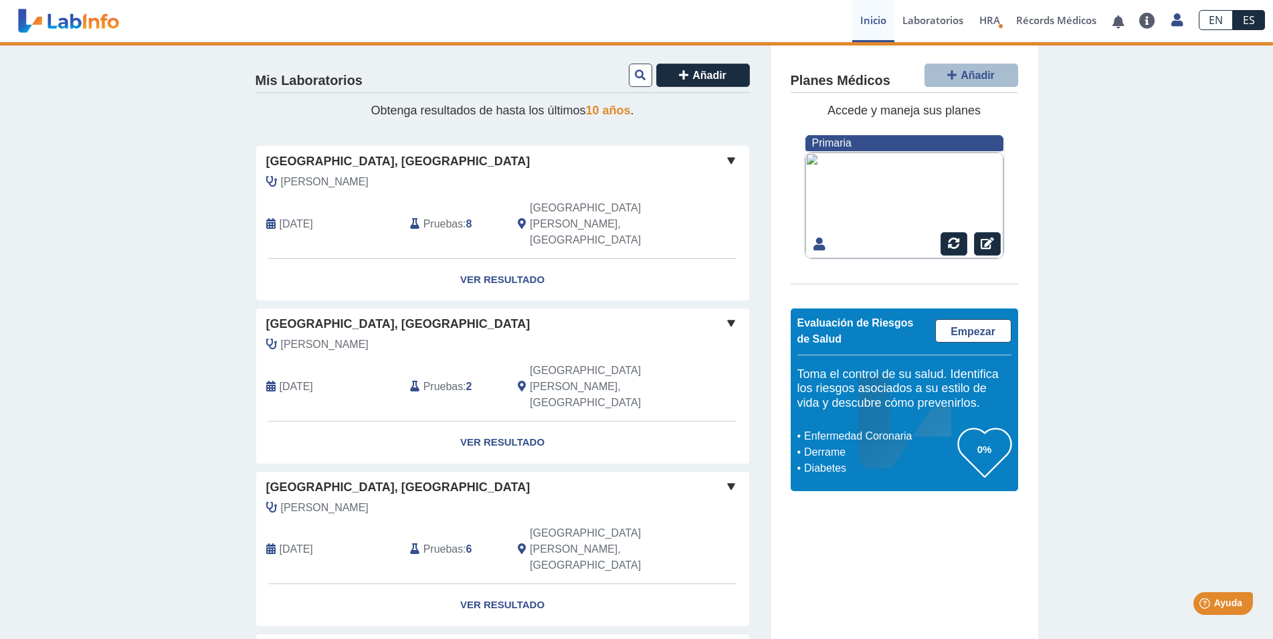
click at [726, 155] on span at bounding box center [731, 161] width 16 height 16
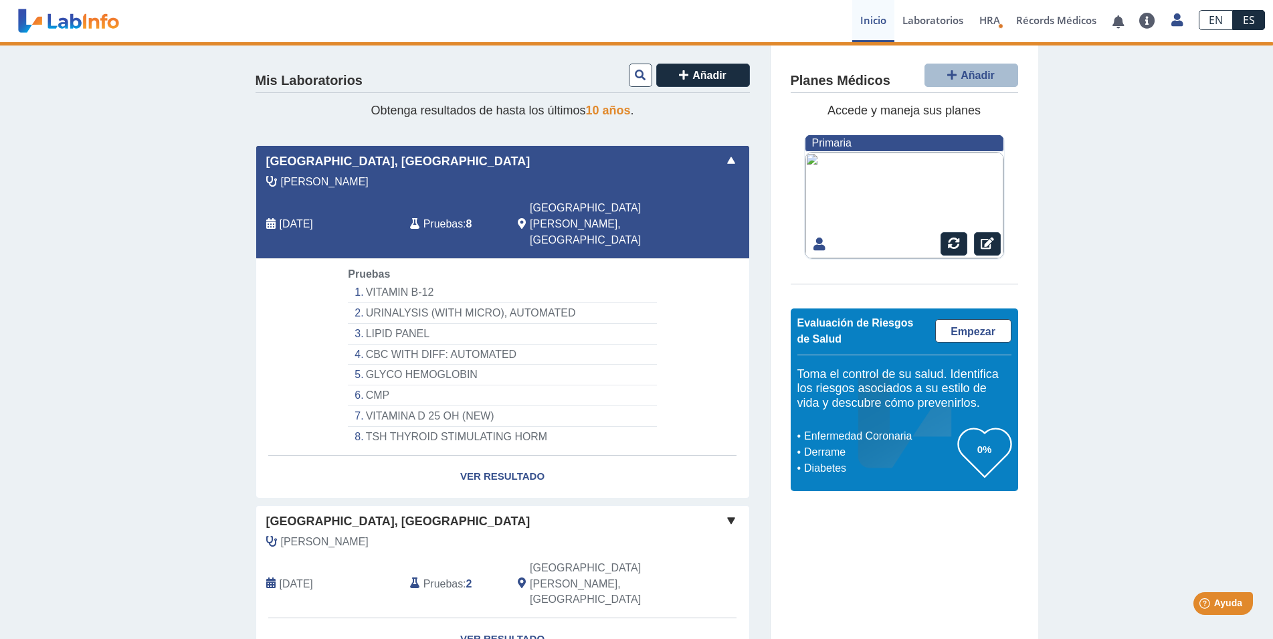
click at [874, 19] on link "Inicio" at bounding box center [873, 21] width 42 height 42
click at [629, 72] on button at bounding box center [640, 75] width 23 height 23
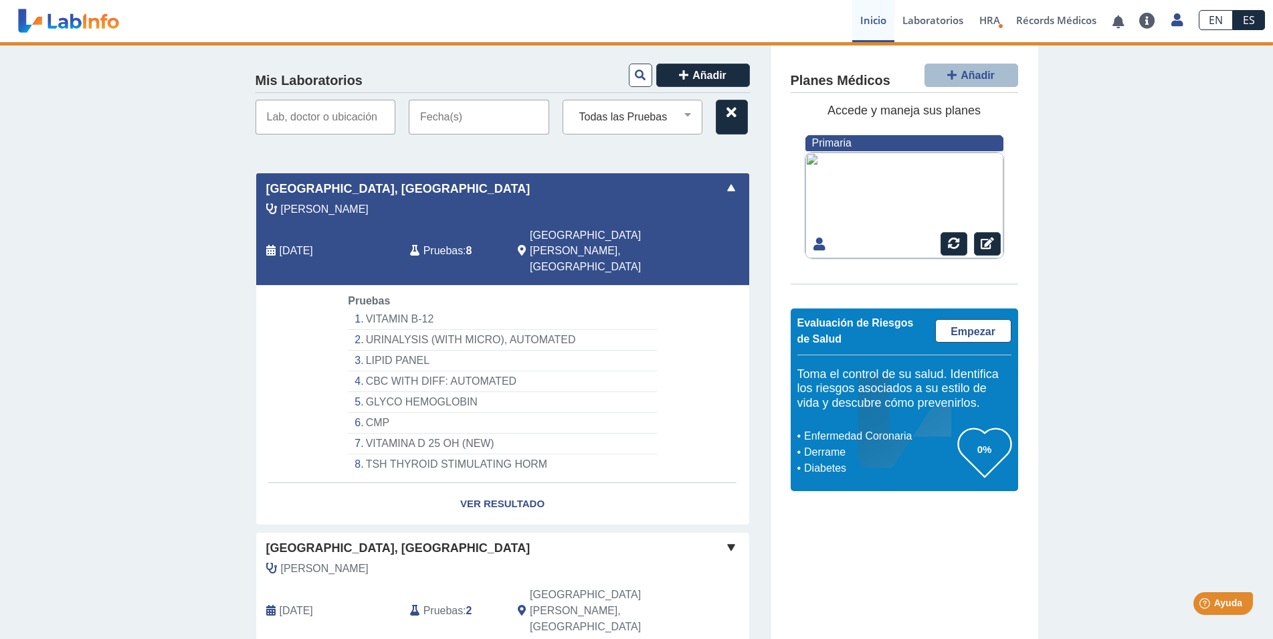
click at [1221, 424] on div "Mis Laboratorios Añadir Todas las Pruebas bmp cbc with diff: automated cmp glyc…" at bounding box center [636, 633] width 1273 height 1182
click at [68, 30] on link at bounding box center [68, 20] width 110 height 33
click at [35, 21] on link at bounding box center [68, 20] width 110 height 33
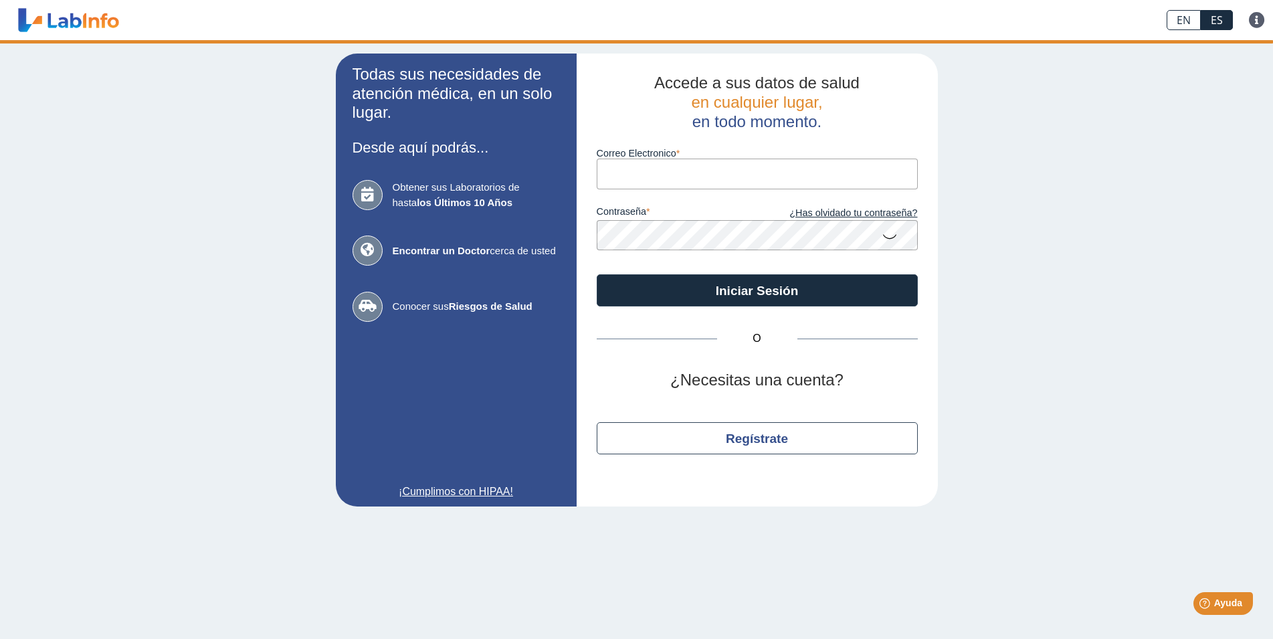
type input "[EMAIL_ADDRESS][DOMAIN_NAME]"
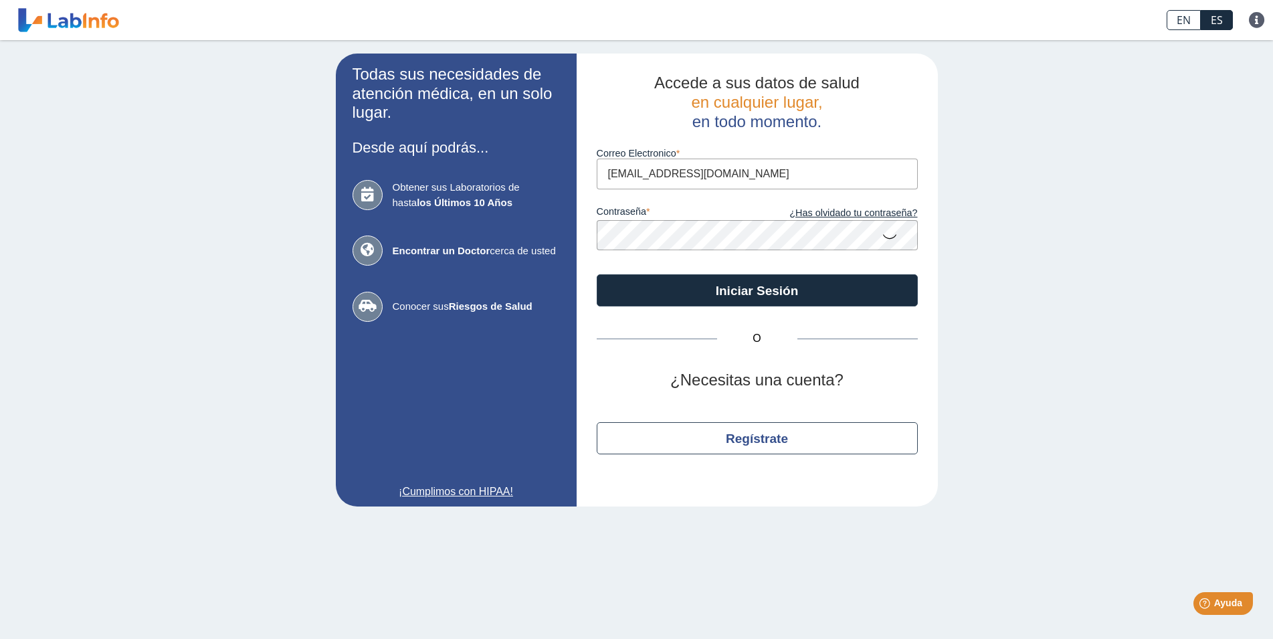
click at [896, 238] on icon at bounding box center [890, 236] width 16 height 26
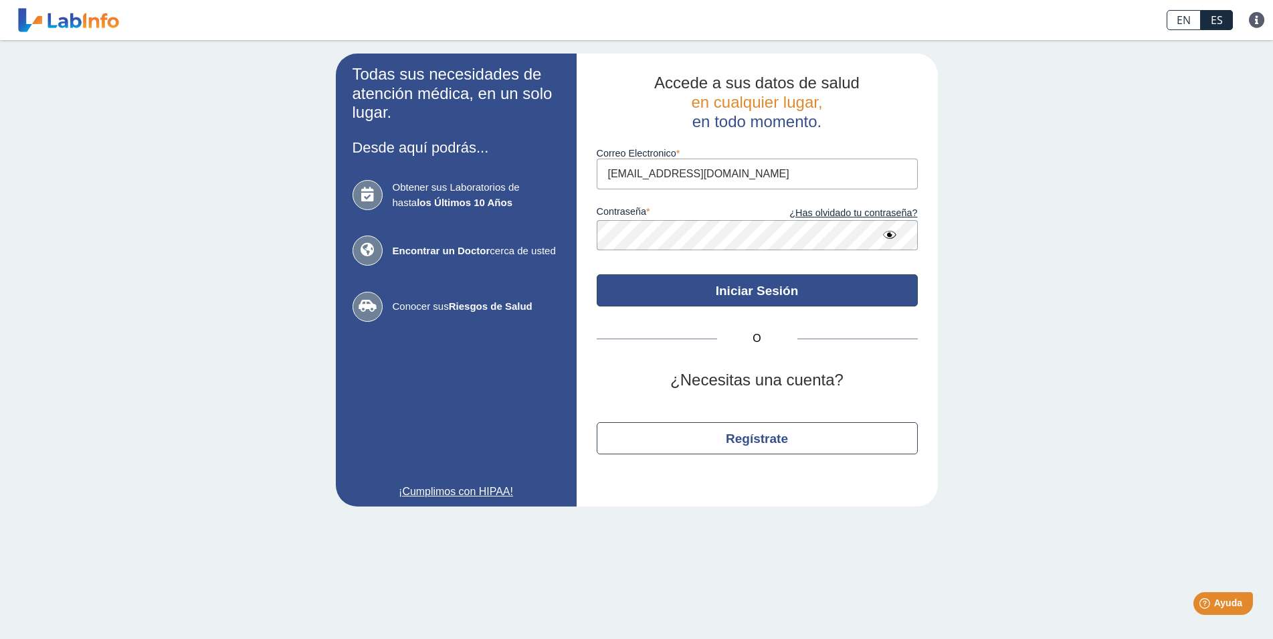
click at [759, 293] on button "Iniciar Sesión" at bounding box center [757, 290] width 321 height 32
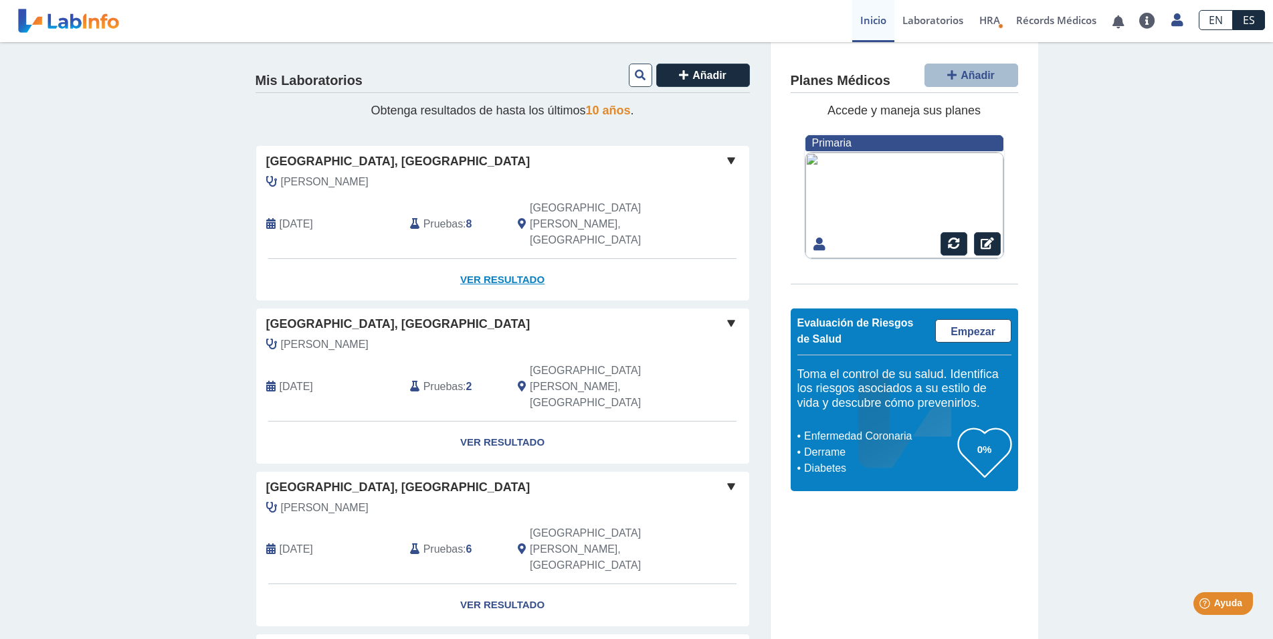
click at [492, 259] on link "Ver Resultado" at bounding box center [502, 280] width 493 height 42
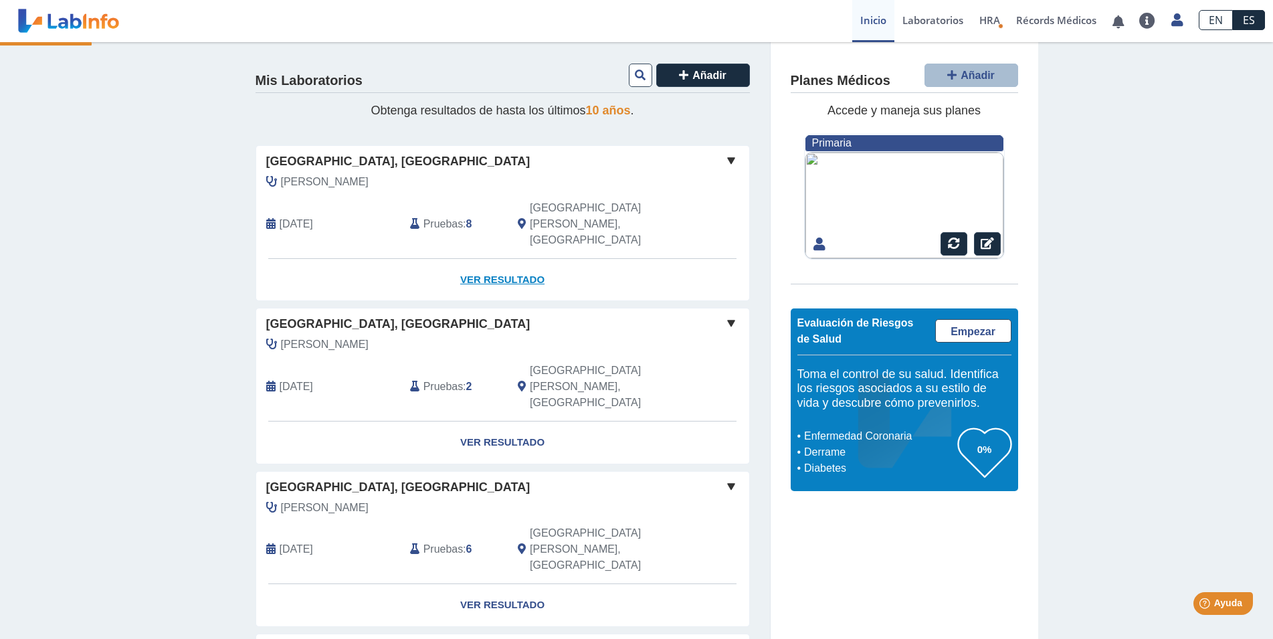
click at [492, 259] on link "Ver Resultado" at bounding box center [502, 280] width 493 height 42
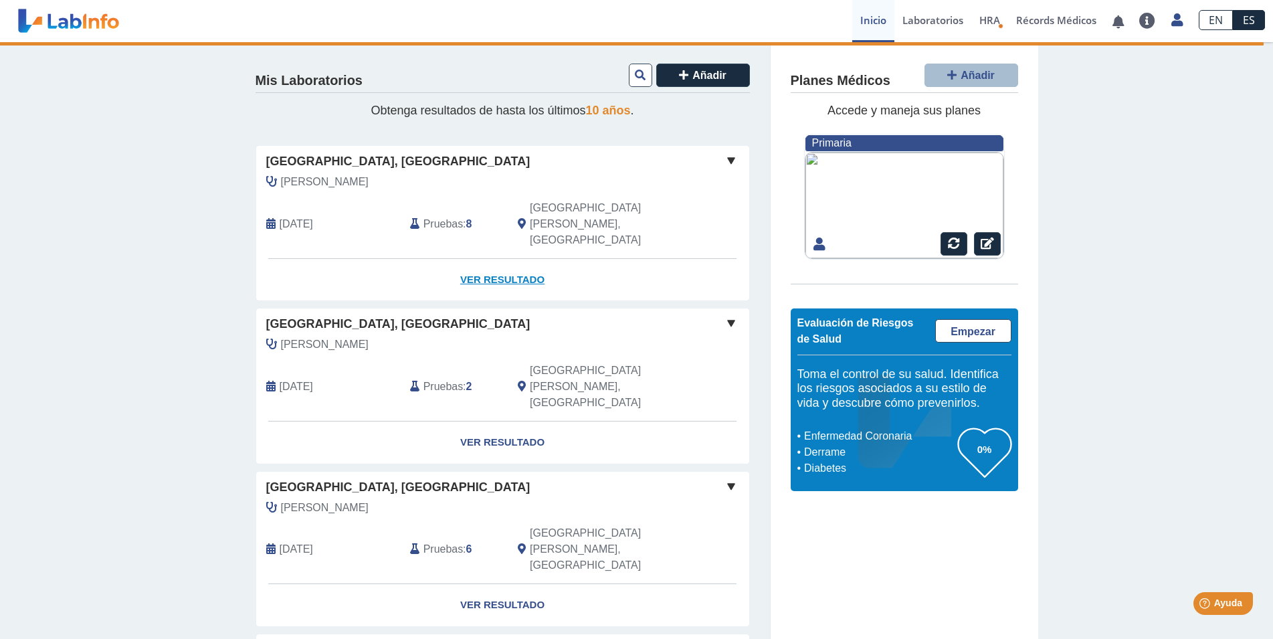
click at [494, 259] on link "Ver Resultado" at bounding box center [502, 280] width 493 height 42
drag, startPoint x: 1263, startPoint y: 42, endPoint x: 1270, endPoint y: 43, distance: 6.8
click at [516, 259] on link "Ver Resultado" at bounding box center [502, 280] width 493 height 42
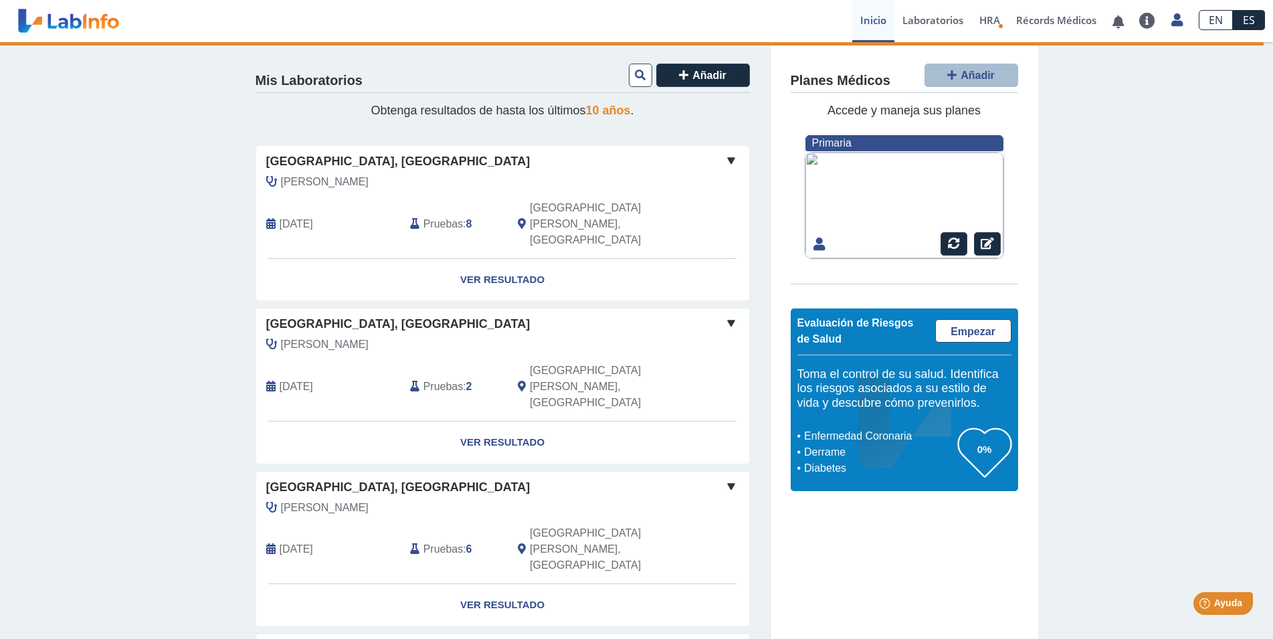
click at [723, 157] on span at bounding box center [731, 161] width 16 height 16
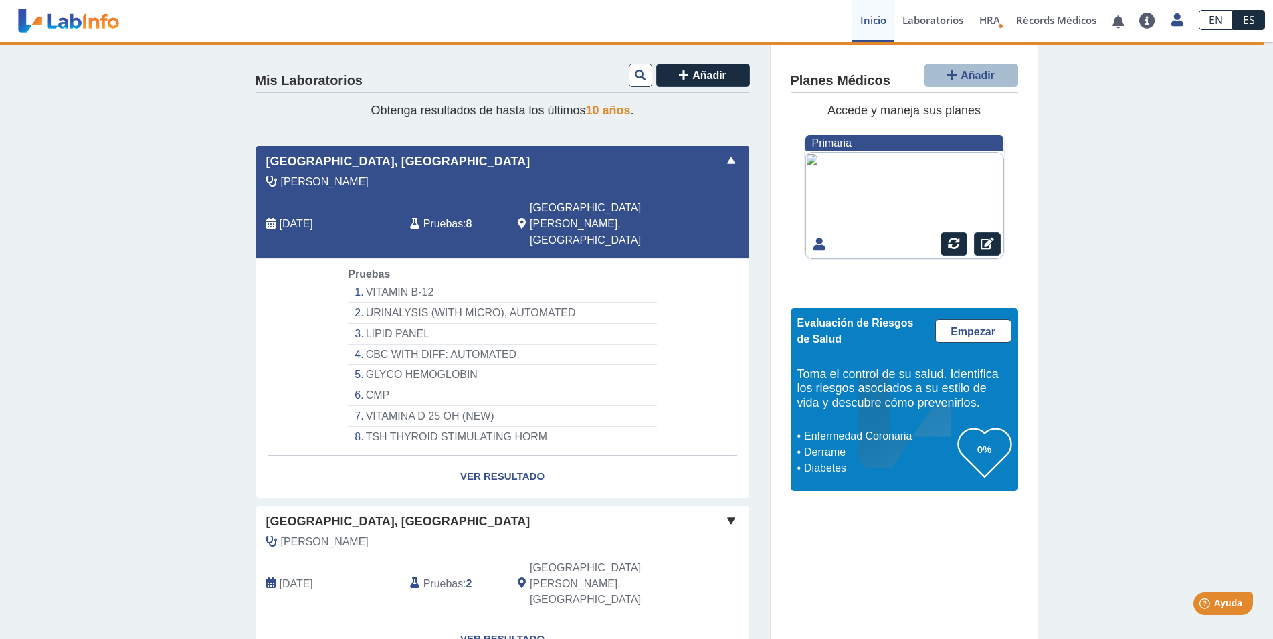
click at [396, 282] on li "VITAMIN B-12" at bounding box center [502, 292] width 308 height 21
click at [292, 216] on span "May 24, 2025" at bounding box center [296, 224] width 33 height 16
click at [268, 219] on icon at bounding box center [270, 224] width 9 height 11
